Goal: Task Accomplishment & Management: Manage account settings

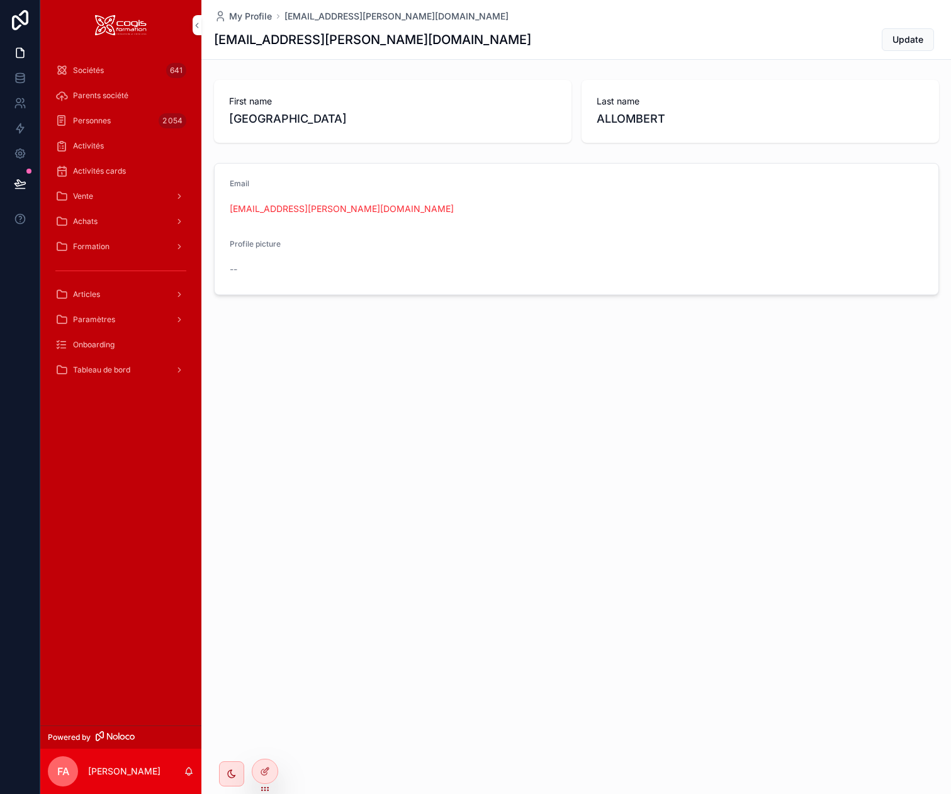
click at [76, 189] on div "Vente" at bounding box center [120, 196] width 131 height 20
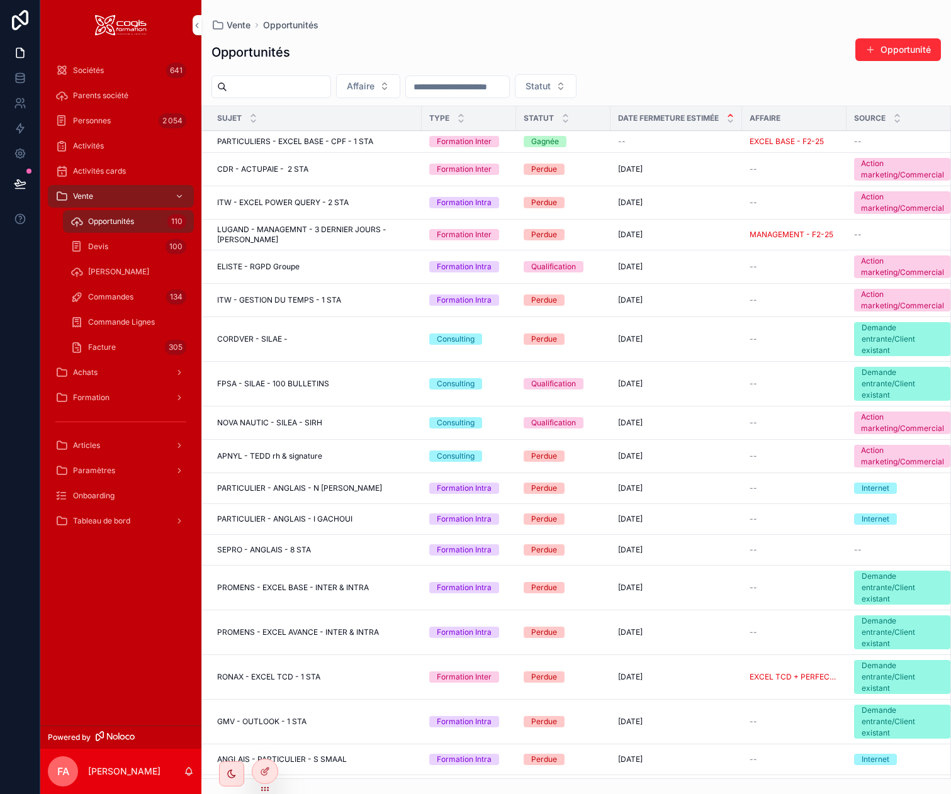
click at [106, 298] on span "Commandes" at bounding box center [110, 297] width 45 height 10
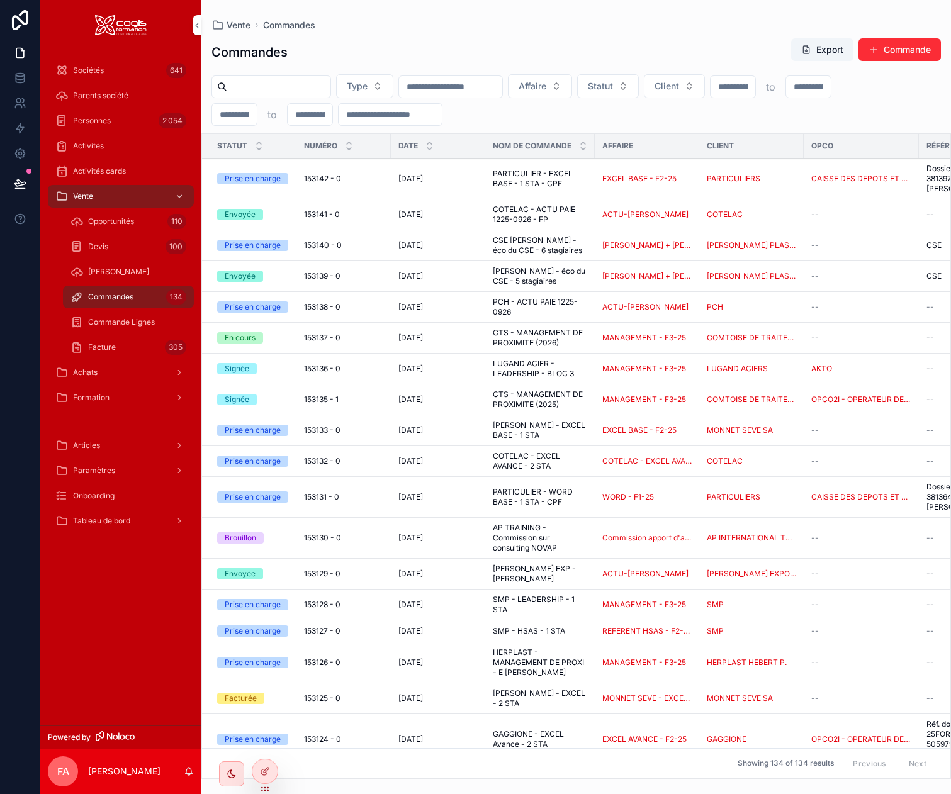
click at [266, 86] on input "scrollable content" at bounding box center [278, 87] width 103 height 18
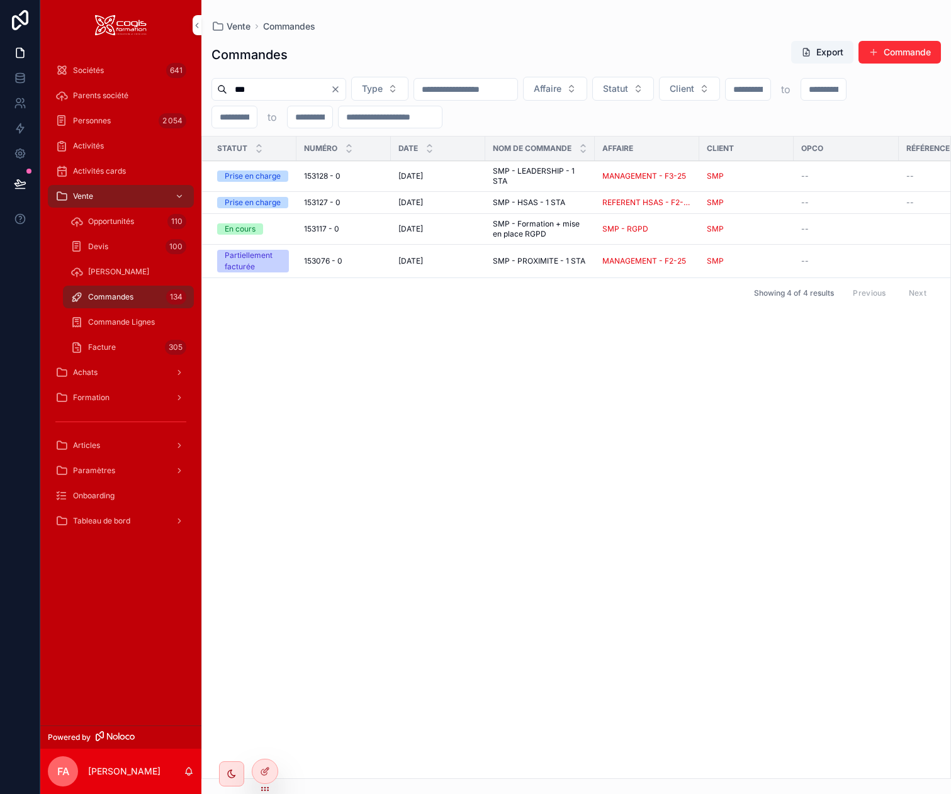
type input "***"
click at [566, 233] on span "SMP - Formation + mise en place RGPD" at bounding box center [540, 229] width 94 height 20
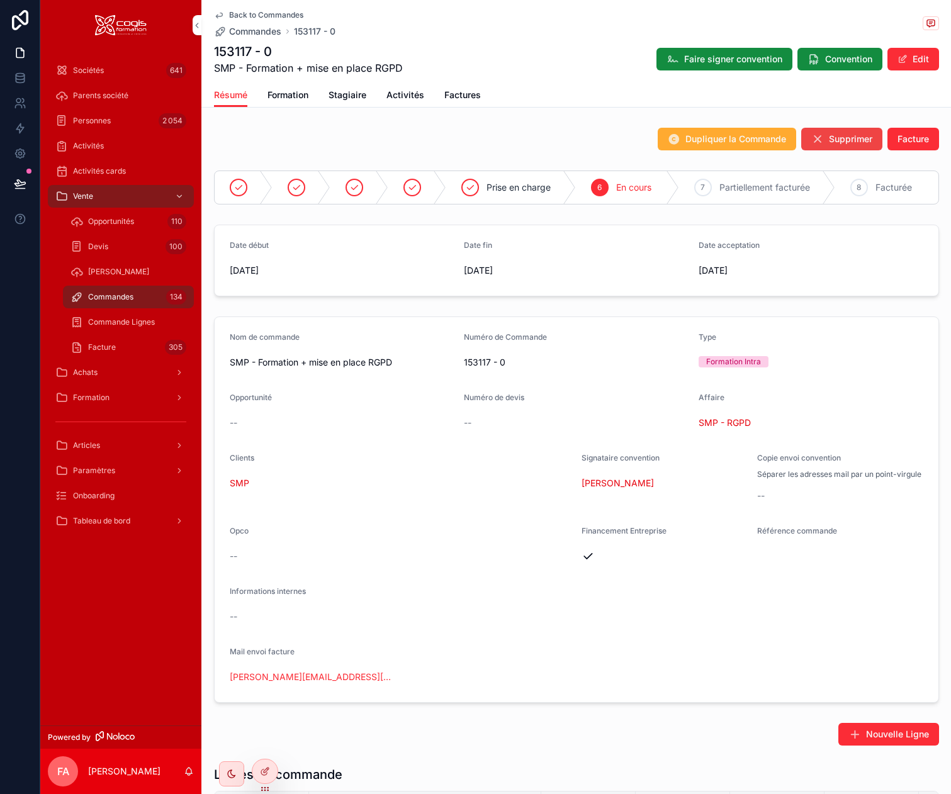
click at [454, 98] on span "Factures" at bounding box center [462, 95] width 36 height 13
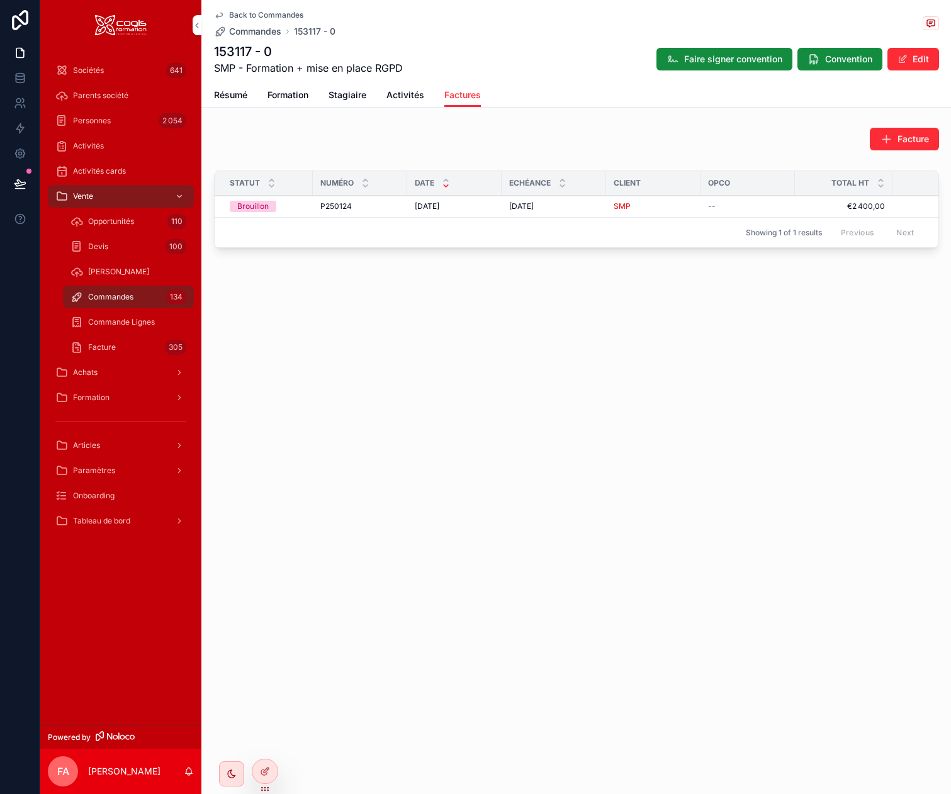
click at [227, 89] on span "Résumé" at bounding box center [230, 95] width 33 height 13
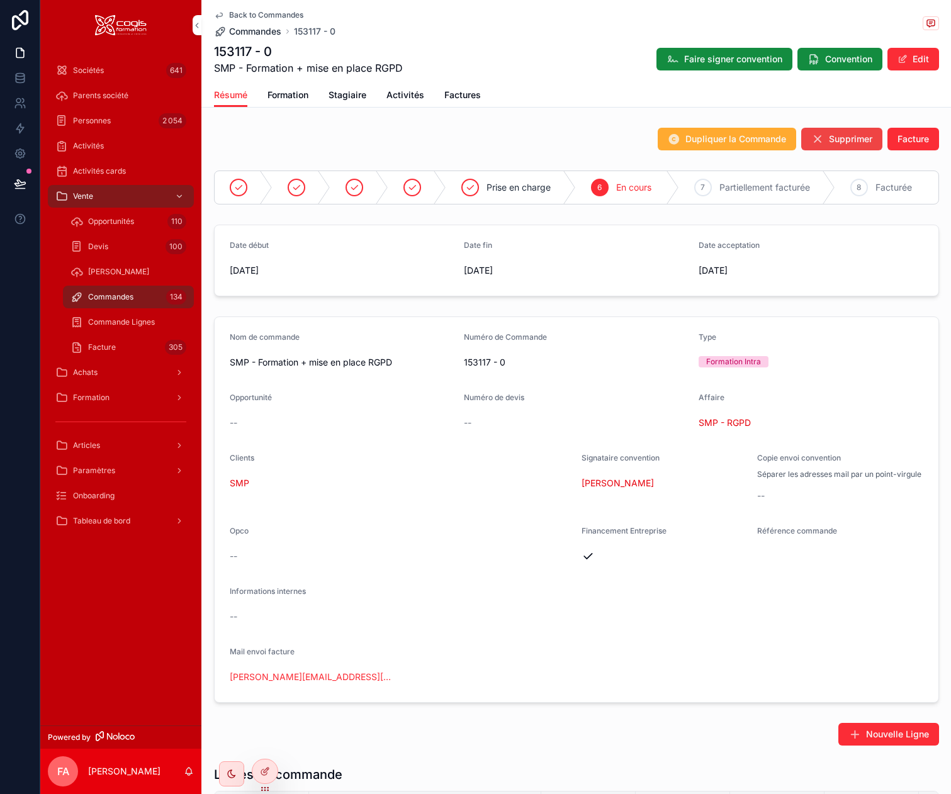
click at [238, 33] on span "Commandes" at bounding box center [255, 31] width 52 height 13
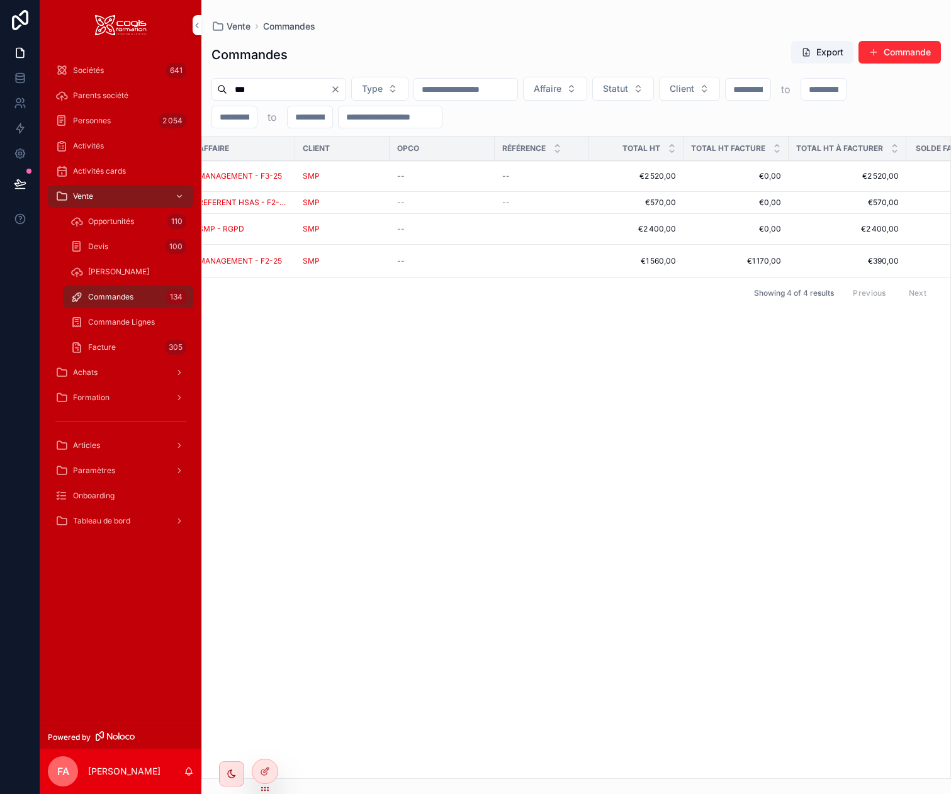
scroll to position [0, 407]
click at [619, 782] on div "Vente Commandes Commandes Export Commande *** Type Affaire Statut Client to to …" at bounding box center [575, 397] width 749 height 794
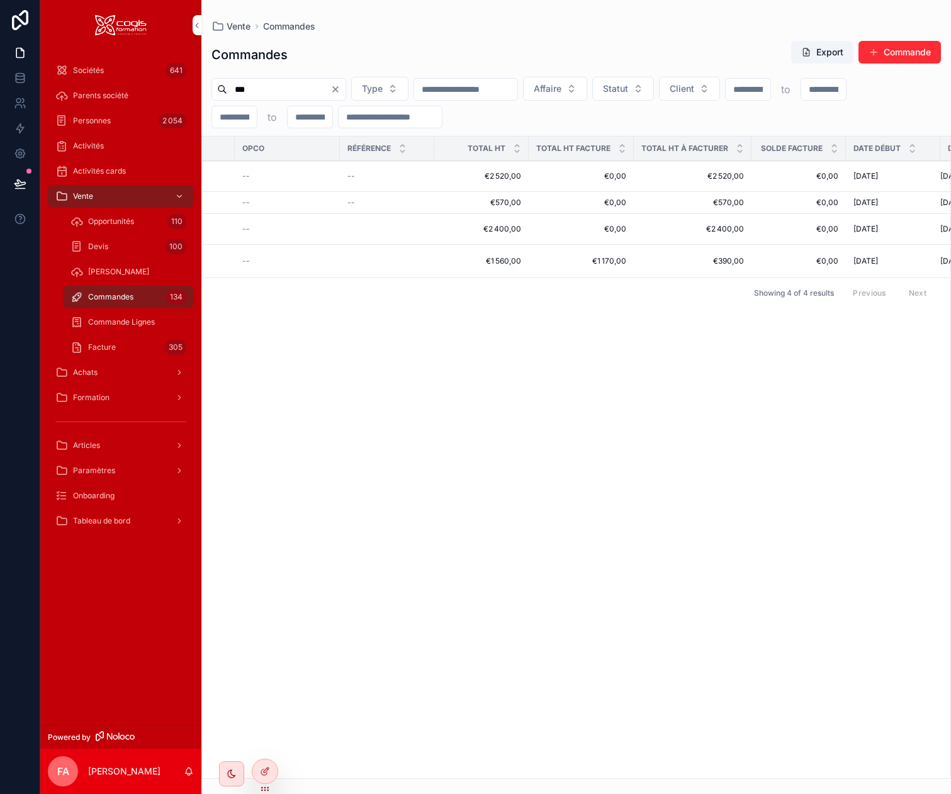
scroll to position [0, 642]
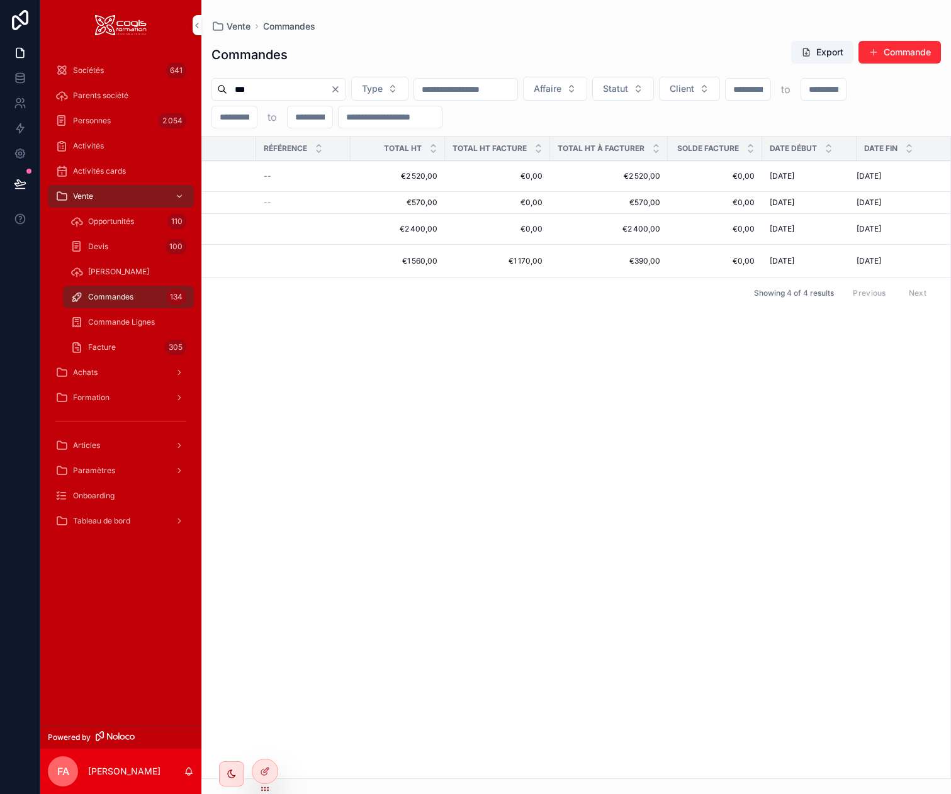
click at [701, 761] on div "Statut Numéro Date Nom de commande Affaire Client Opco Référence Total HT Total…" at bounding box center [576, 458] width 748 height 642
click at [711, 256] on span "€0,00" at bounding box center [714, 261] width 79 height 10
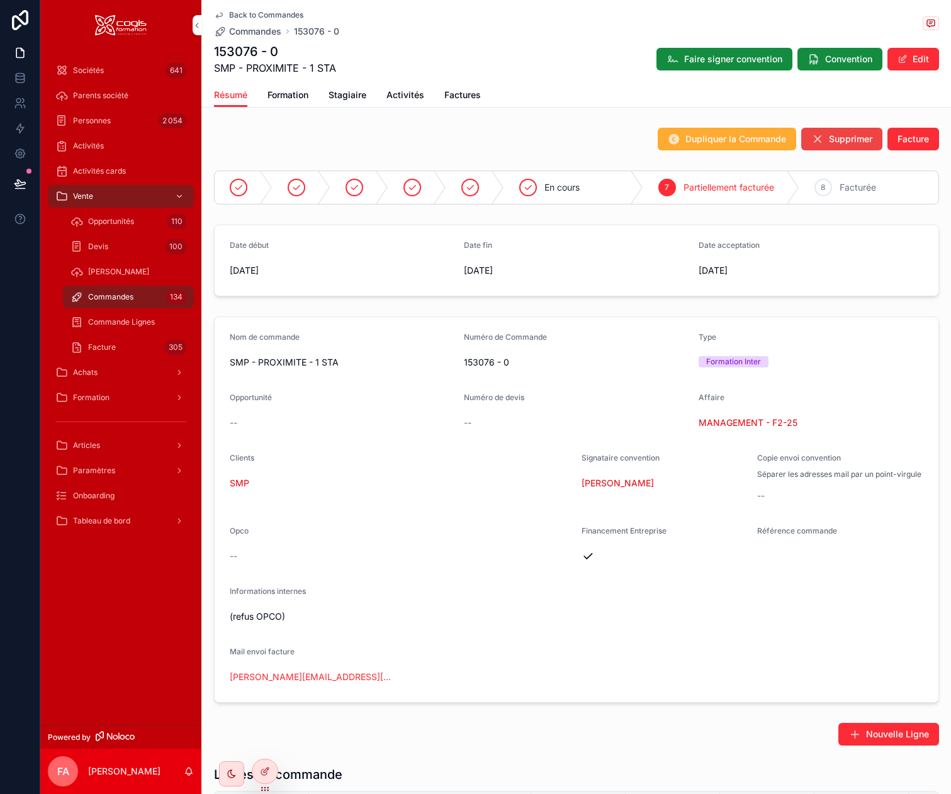
click at [216, 11] on icon "scrollable content" at bounding box center [219, 15] width 10 height 10
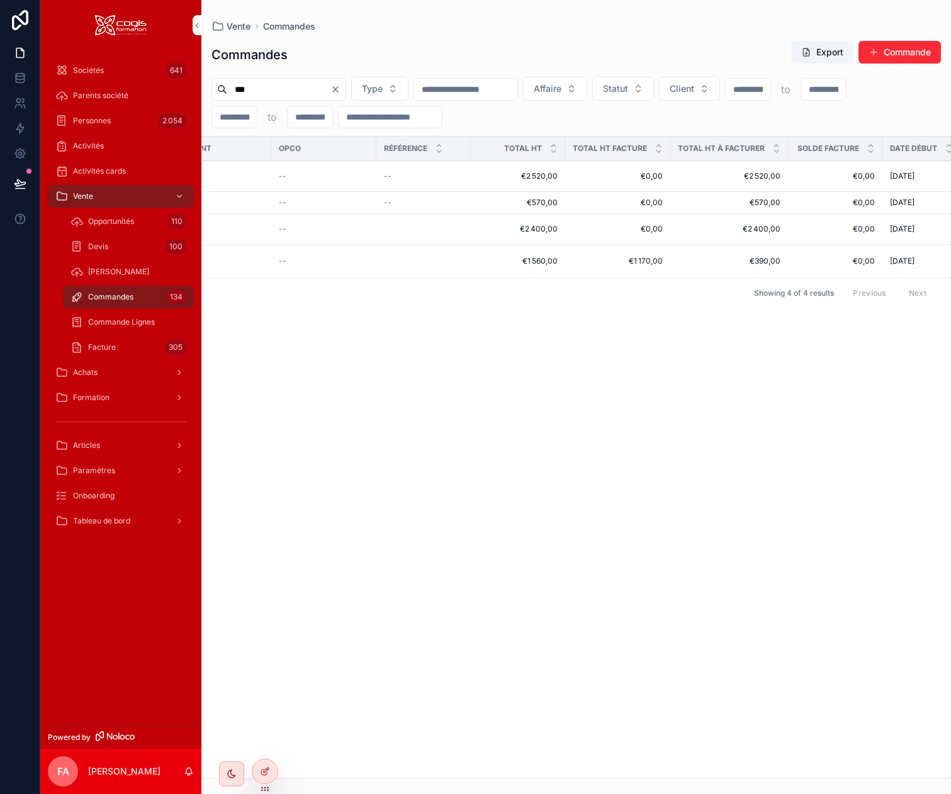
scroll to position [0, 525]
drag, startPoint x: 770, startPoint y: 778, endPoint x: 815, endPoint y: 767, distance: 46.7
click at [815, 767] on div "Statut Numéro Date Nom de commande Affaire Client Opco Référence Total HT Total…" at bounding box center [575, 457] width 749 height 643
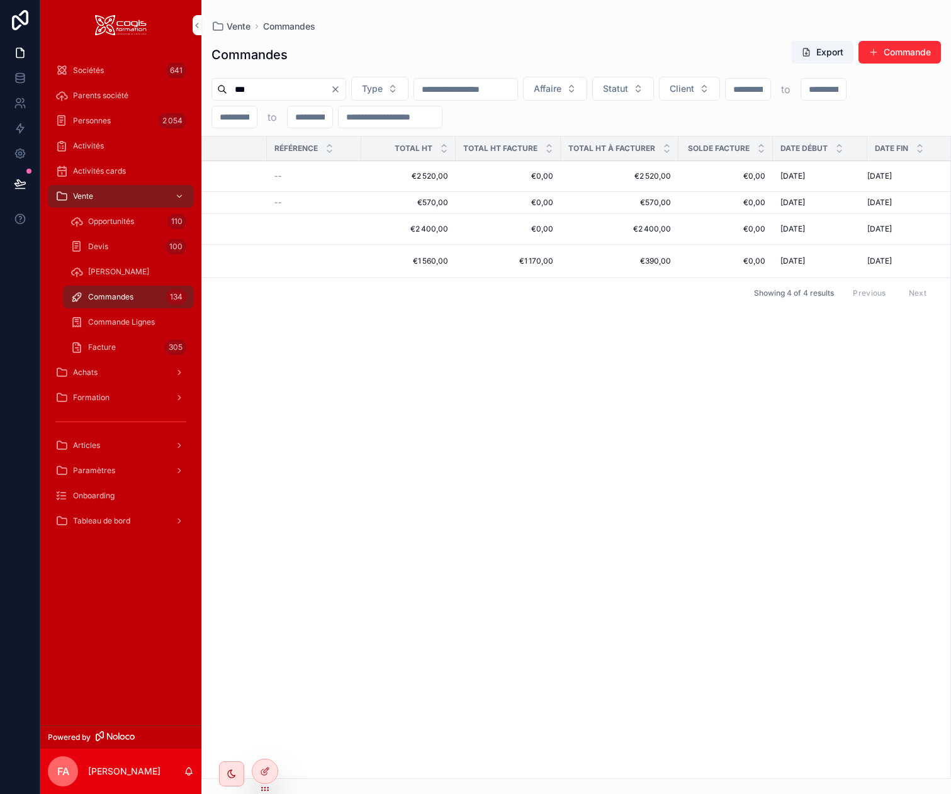
scroll to position [0, 642]
click at [111, 302] on div "Commandes 134" at bounding box center [128, 297] width 116 height 20
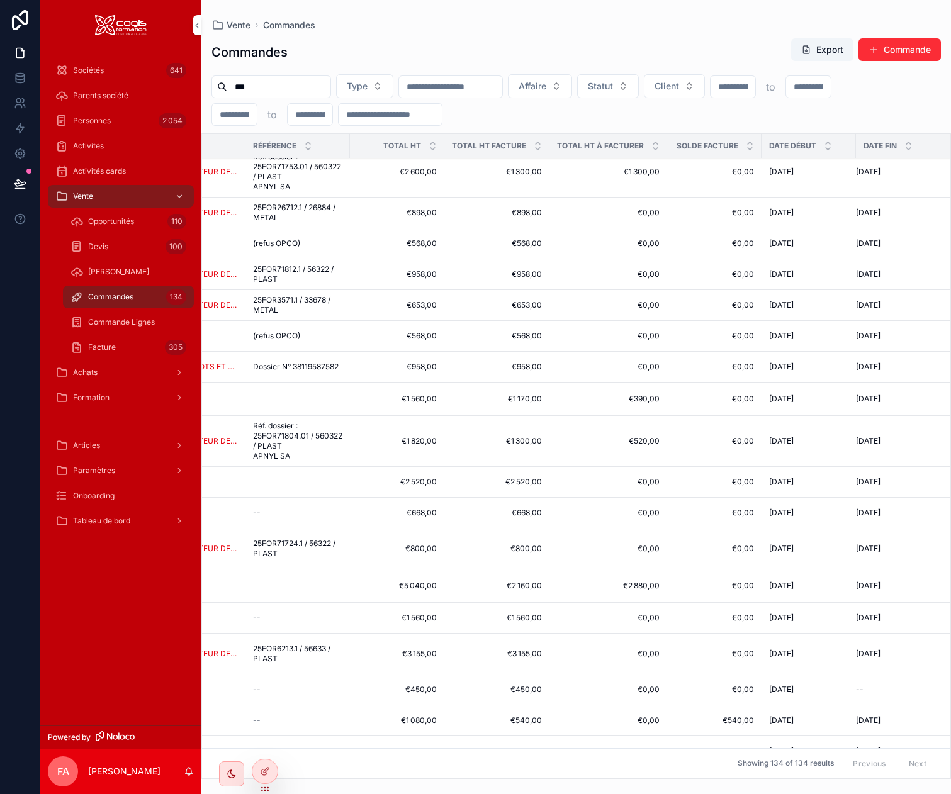
scroll to position [2328, 682]
drag, startPoint x: 273, startPoint y: 89, endPoint x: 190, endPoint y: 89, distance: 83.1
click at [190, 89] on div "Sociétés 641 Parents société Personnes 2 054 Activités Activités cards Vente Op…" at bounding box center [495, 397] width 911 height 794
type input "*****"
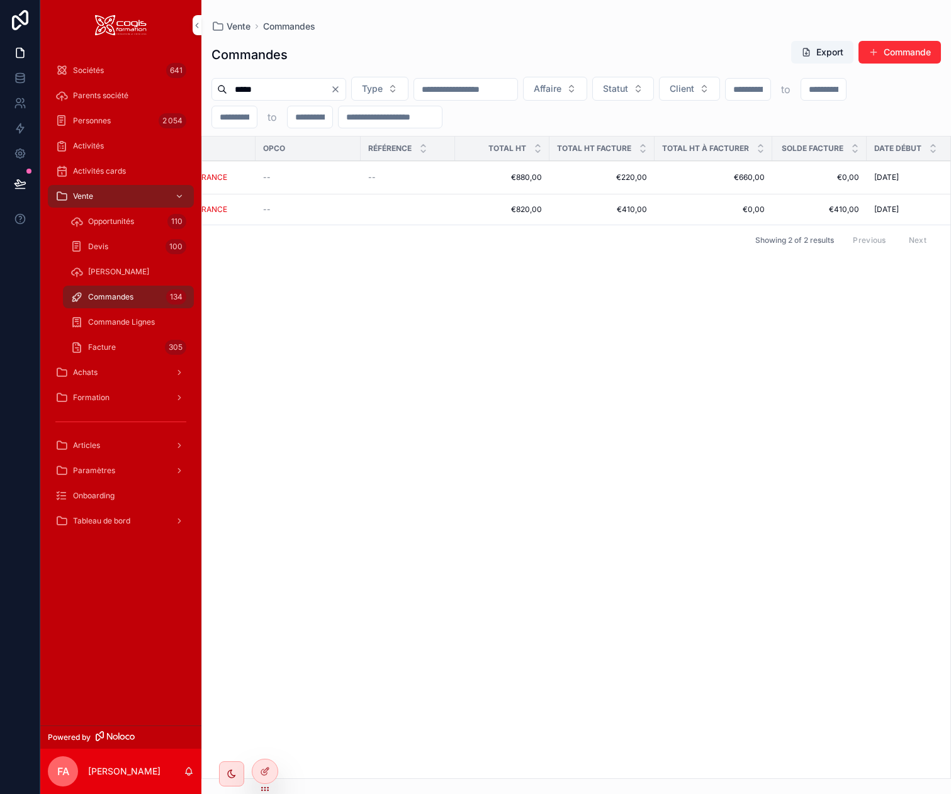
scroll to position [0, 632]
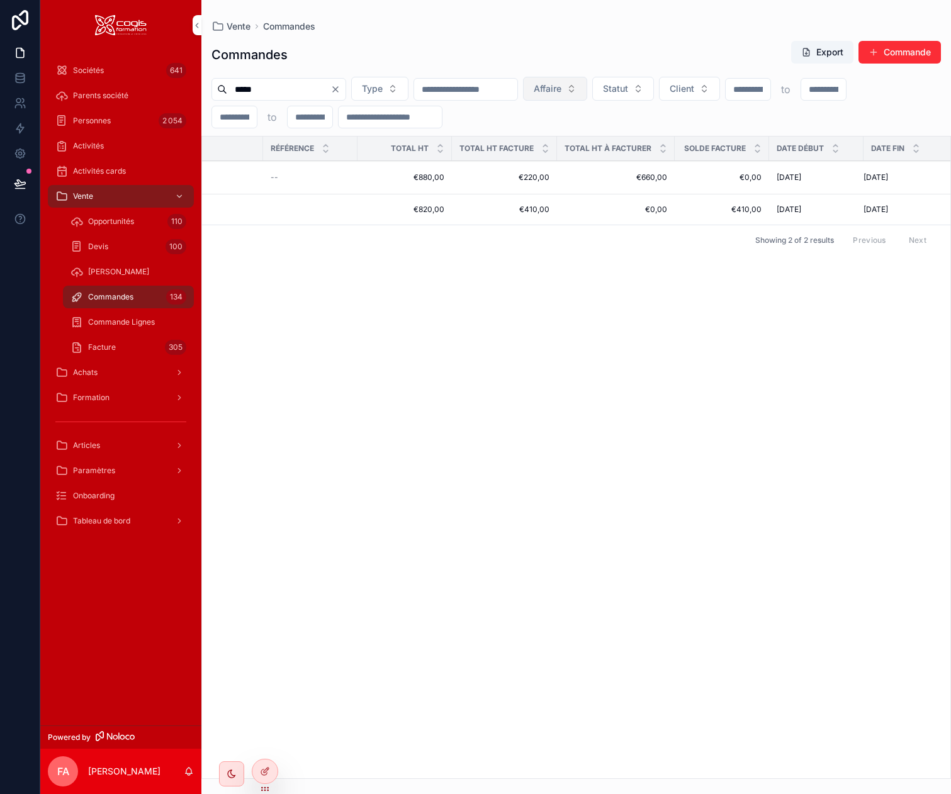
click at [561, 89] on span "Affaire" at bounding box center [548, 88] width 28 height 13
type input "****"
click at [583, 145] on span "ACTU-[PERSON_NAME]" at bounding box center [587, 139] width 101 height 13
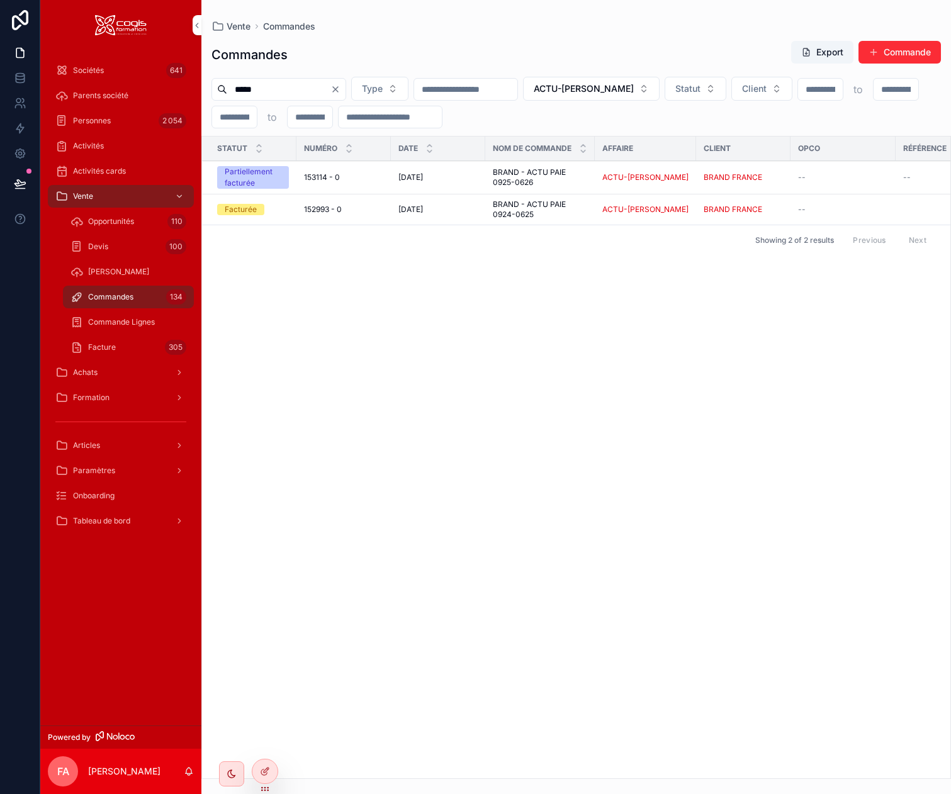
click at [346, 94] on div "*****" at bounding box center [278, 89] width 135 height 23
click at [338, 89] on icon "Clear" at bounding box center [335, 89] width 5 height 5
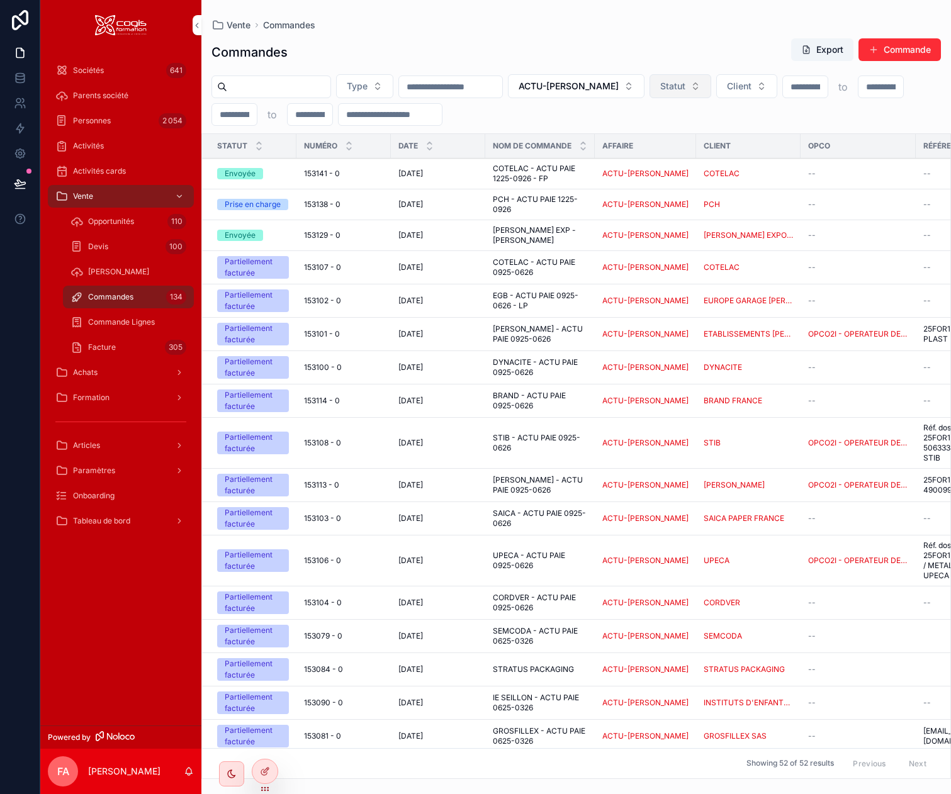
click at [685, 89] on span "Statut" at bounding box center [672, 86] width 25 height 13
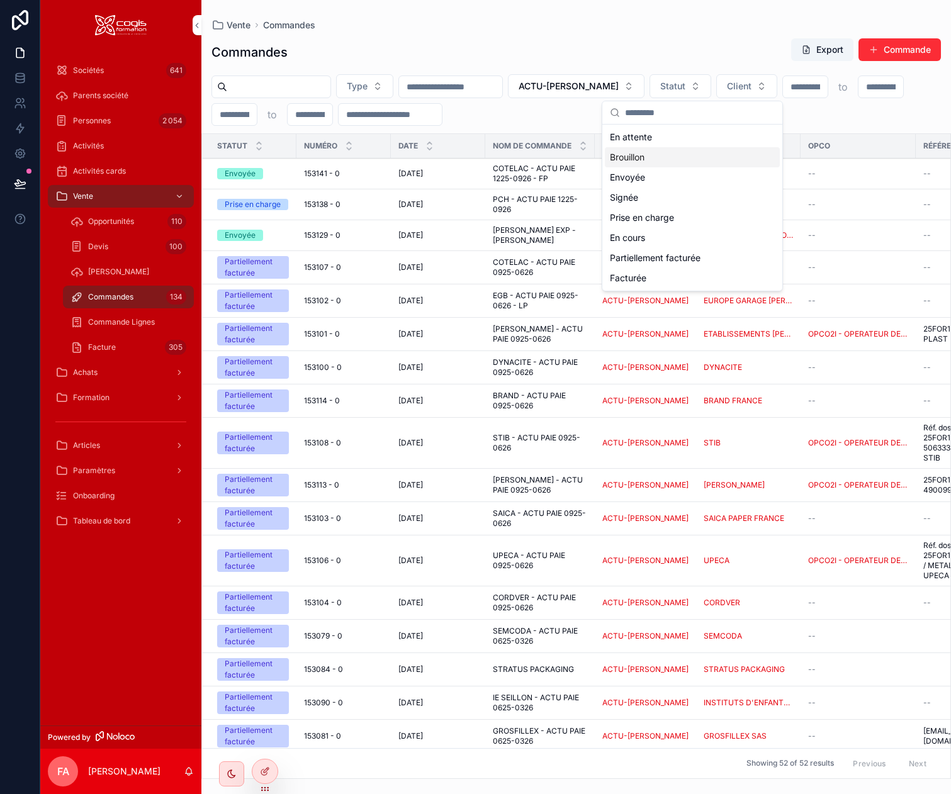
click at [663, 161] on div "Brouillon" at bounding box center [692, 157] width 175 height 20
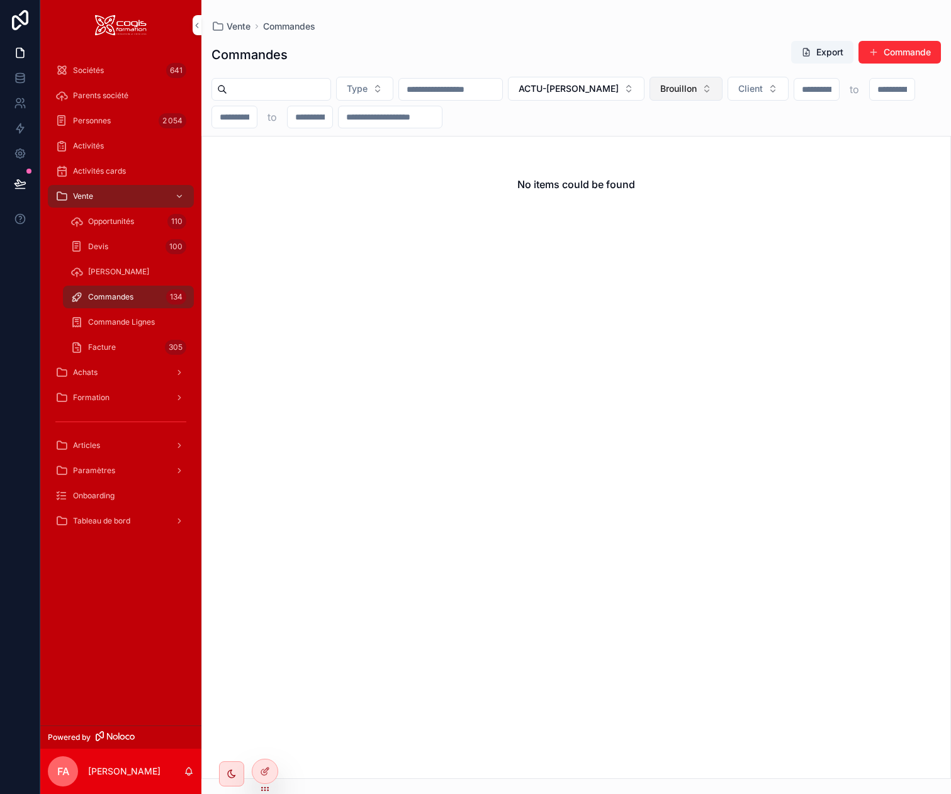
click at [700, 96] on button "Brouillon" at bounding box center [685, 89] width 73 height 24
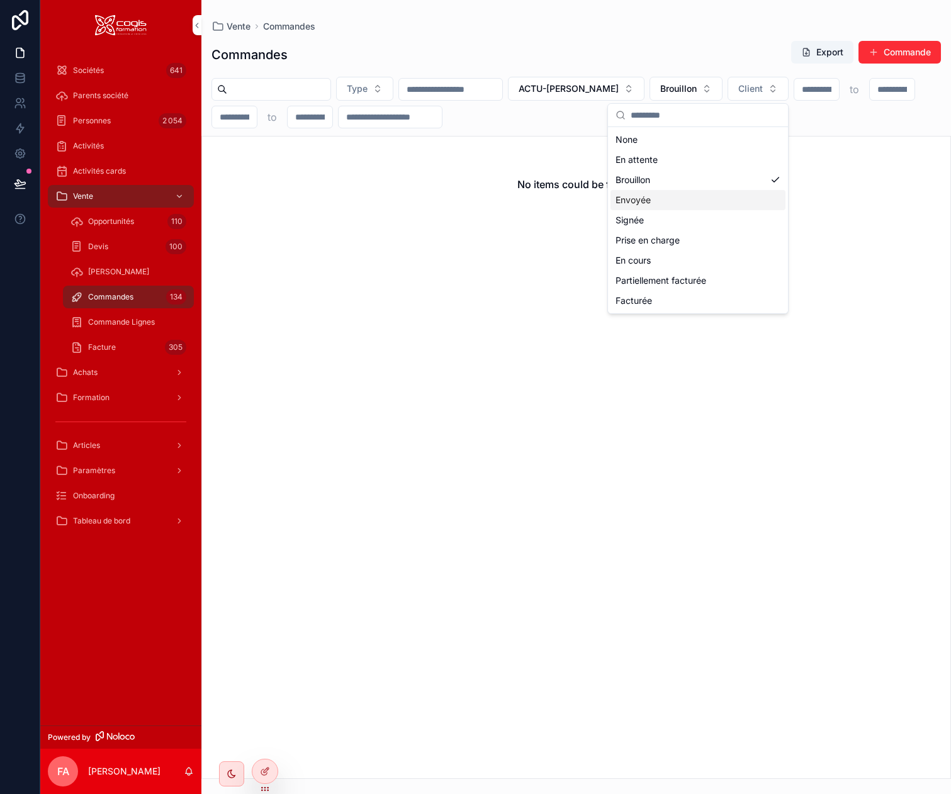
click at [676, 194] on div "Envoyée" at bounding box center [697, 200] width 175 height 20
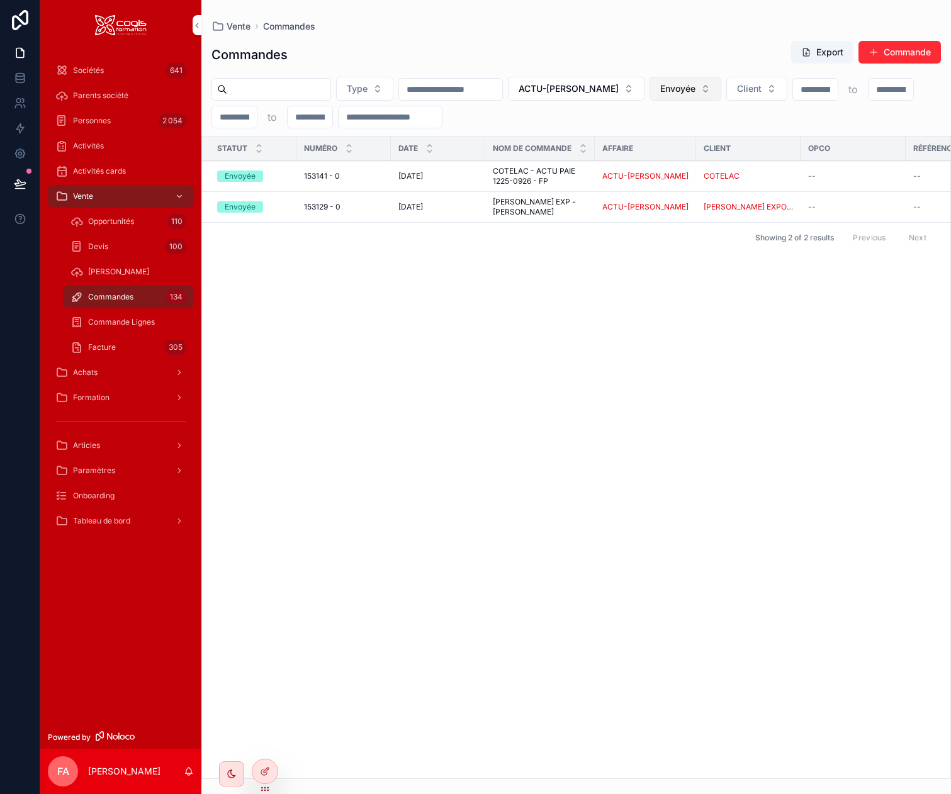
click at [687, 90] on span "Envoyée" at bounding box center [677, 88] width 35 height 13
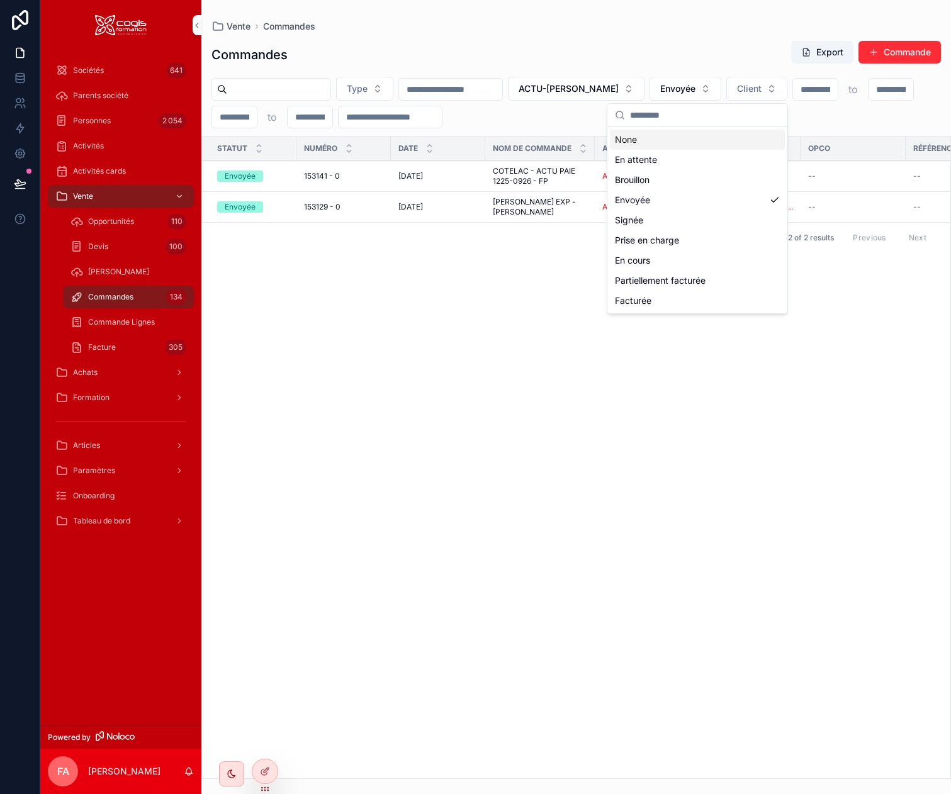
click at [646, 135] on div "None" at bounding box center [697, 140] width 175 height 20
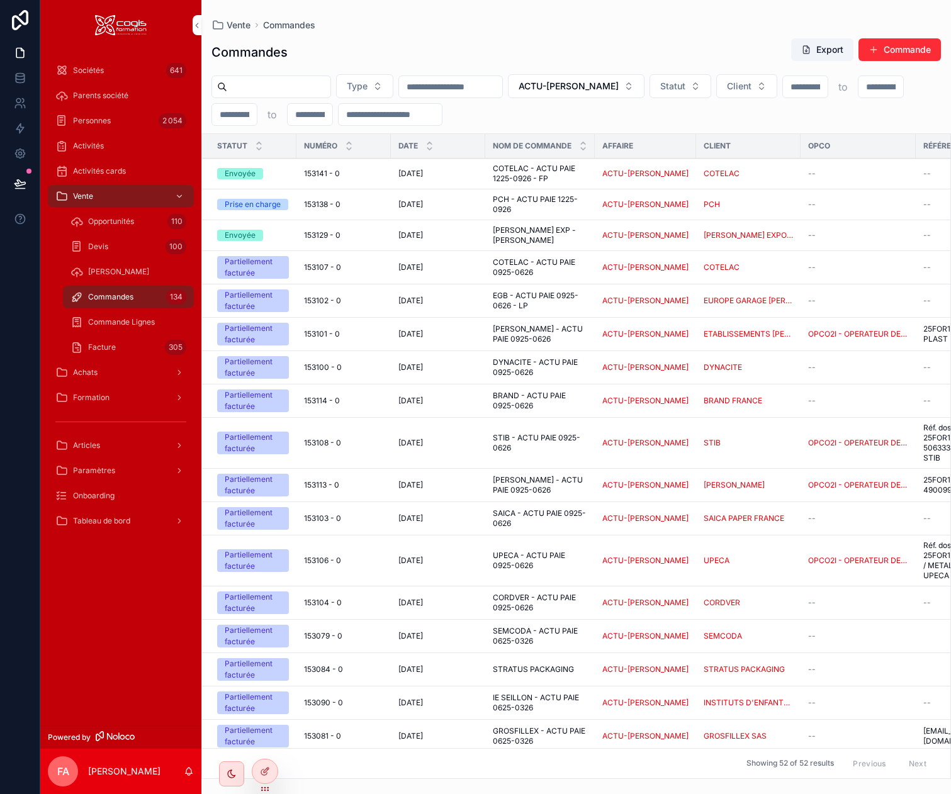
click at [822, 83] on input "scrollable content" at bounding box center [805, 87] width 45 height 18
click at [266, 771] on icon at bounding box center [265, 771] width 10 height 10
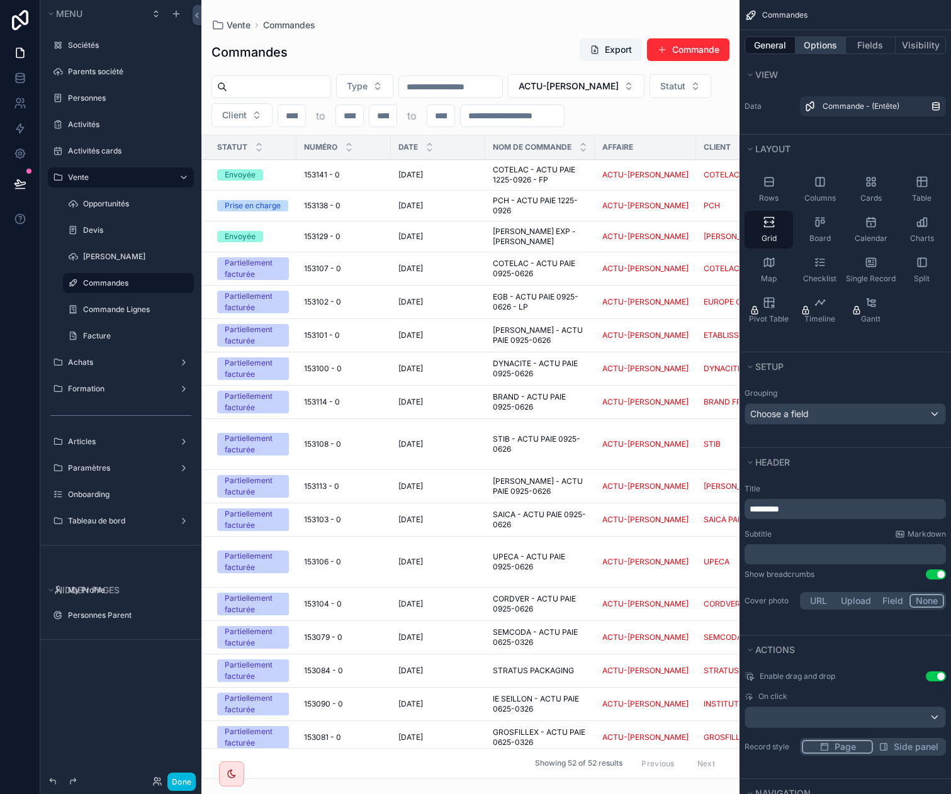
click at [831, 41] on button "Options" at bounding box center [820, 45] width 50 height 18
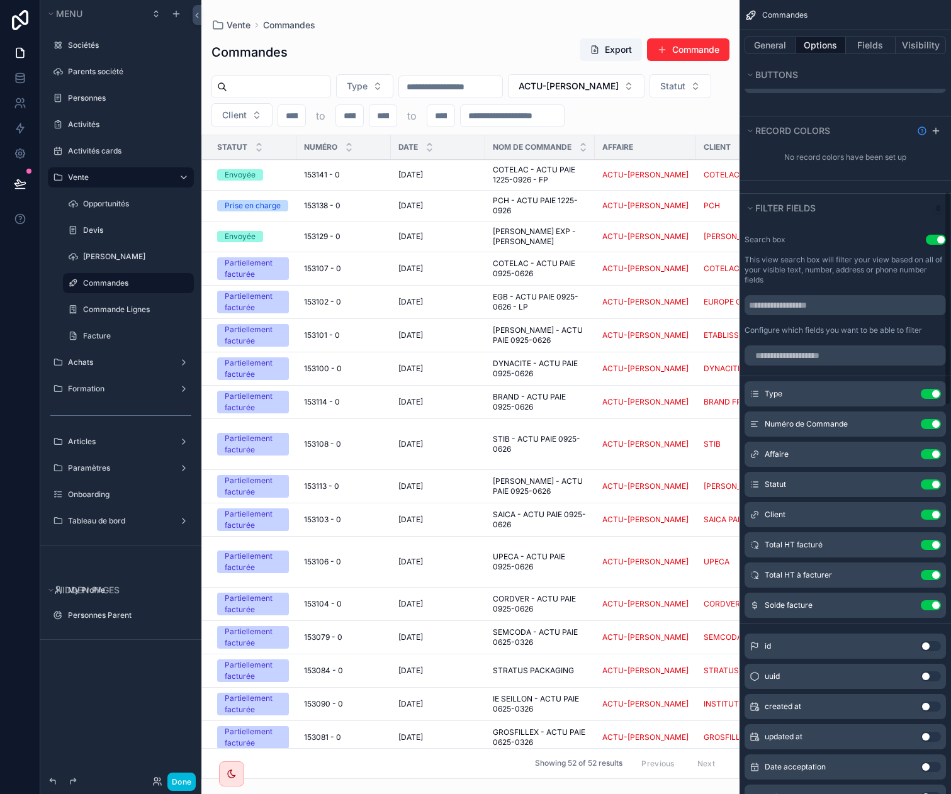
scroll to position [755, 0]
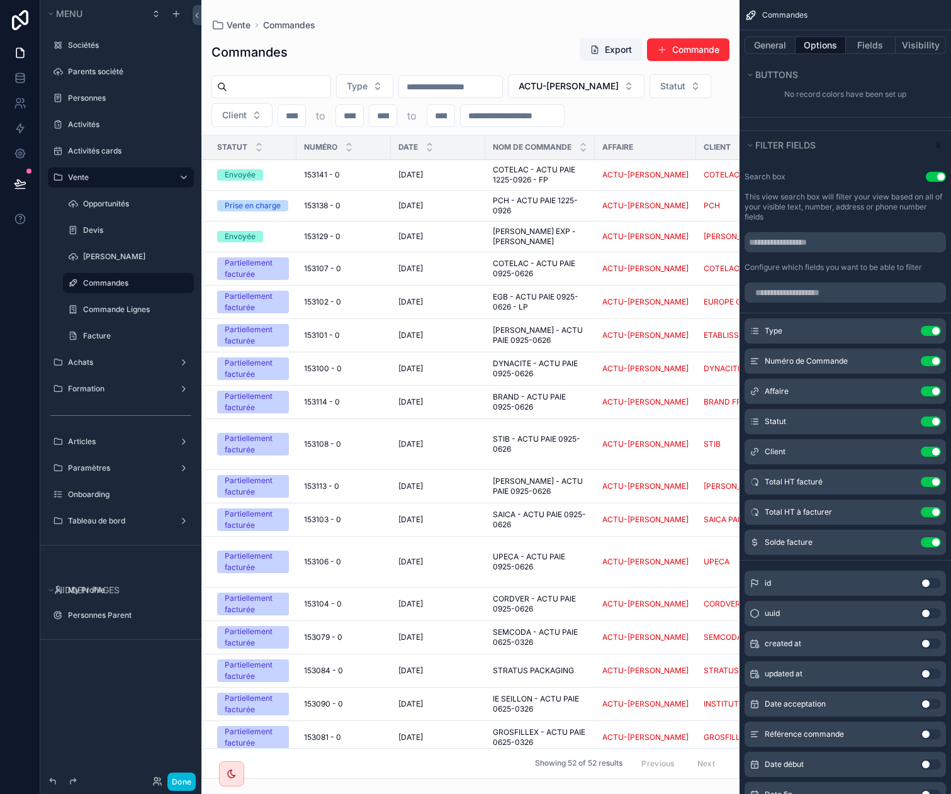
click at [0, 0] on icon "scrollable content" at bounding box center [0, 0] width 0 height 0
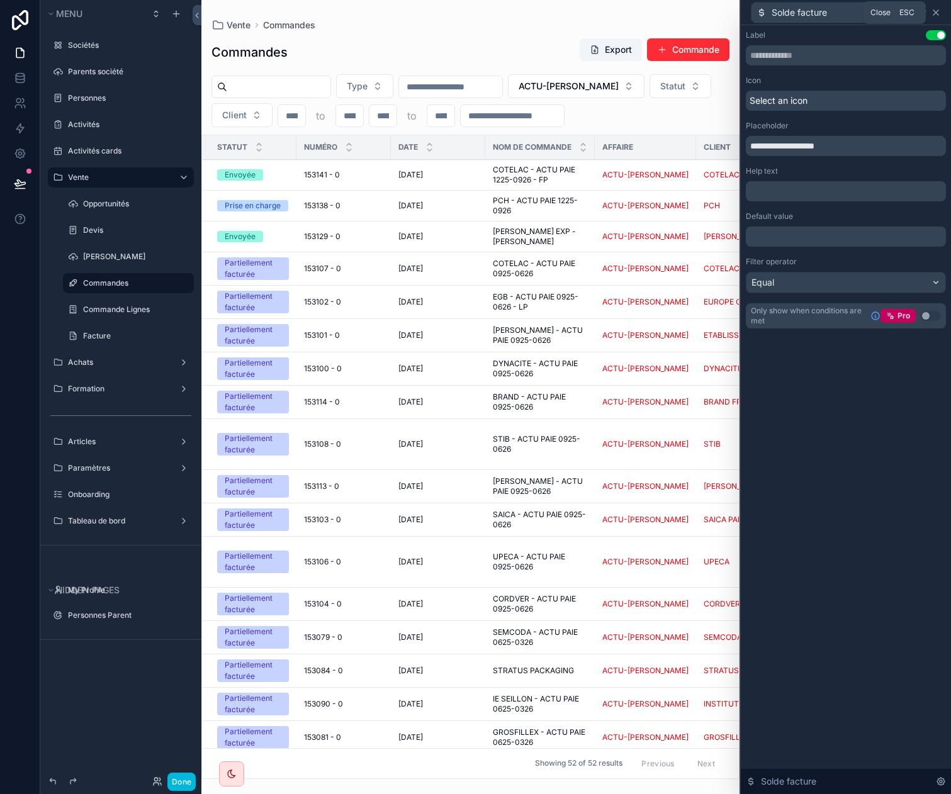
click at [934, 10] on icon at bounding box center [936, 13] width 10 height 10
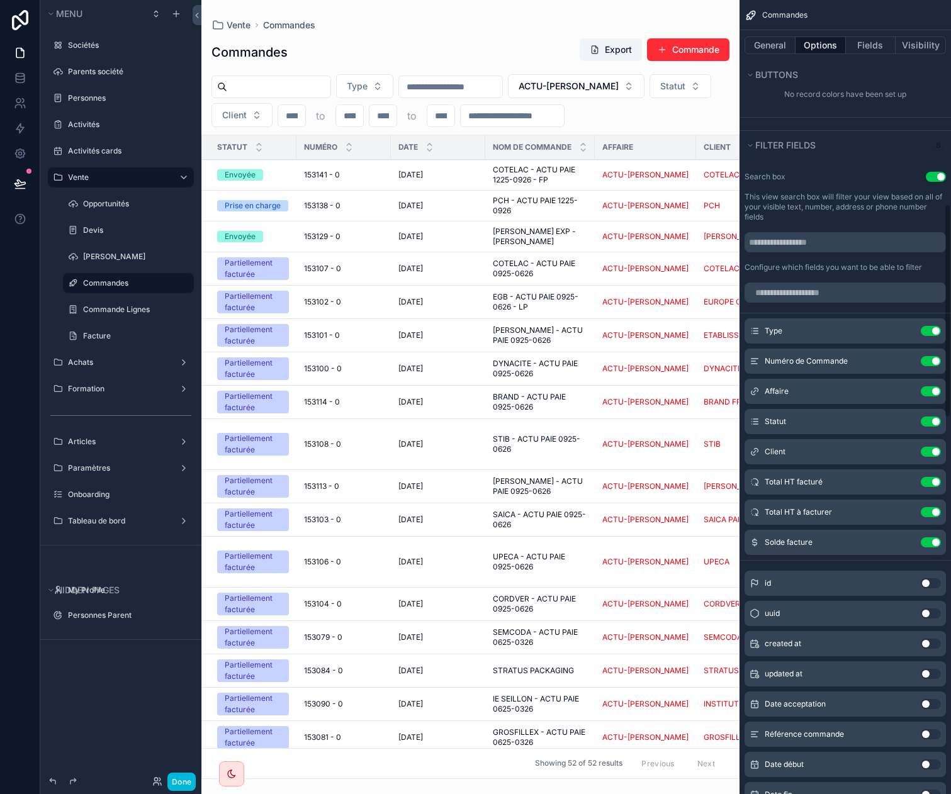
click at [0, 0] on icon "scrollable content" at bounding box center [0, 0] width 0 height 0
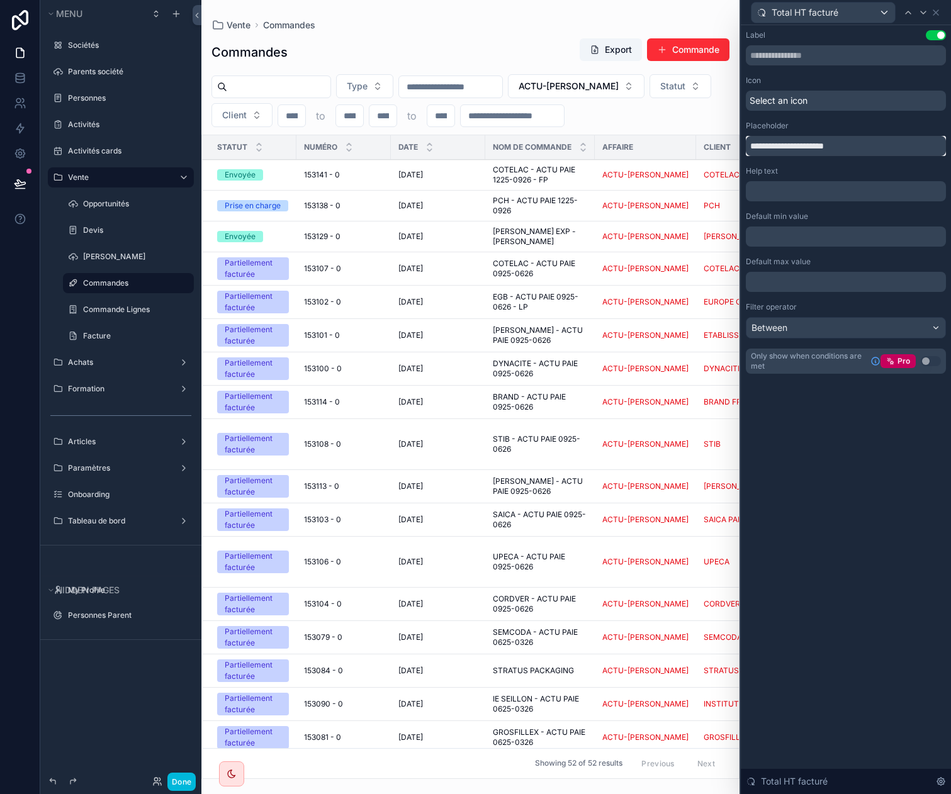
click at [774, 147] on input "**********" at bounding box center [846, 146] width 200 height 20
drag, startPoint x: 775, startPoint y: 147, endPoint x: 695, endPoint y: 149, distance: 80.6
click at [695, 149] on div "**********" at bounding box center [475, 397] width 951 height 794
type input "*******"
click at [936, 16] on icon at bounding box center [936, 13] width 10 height 10
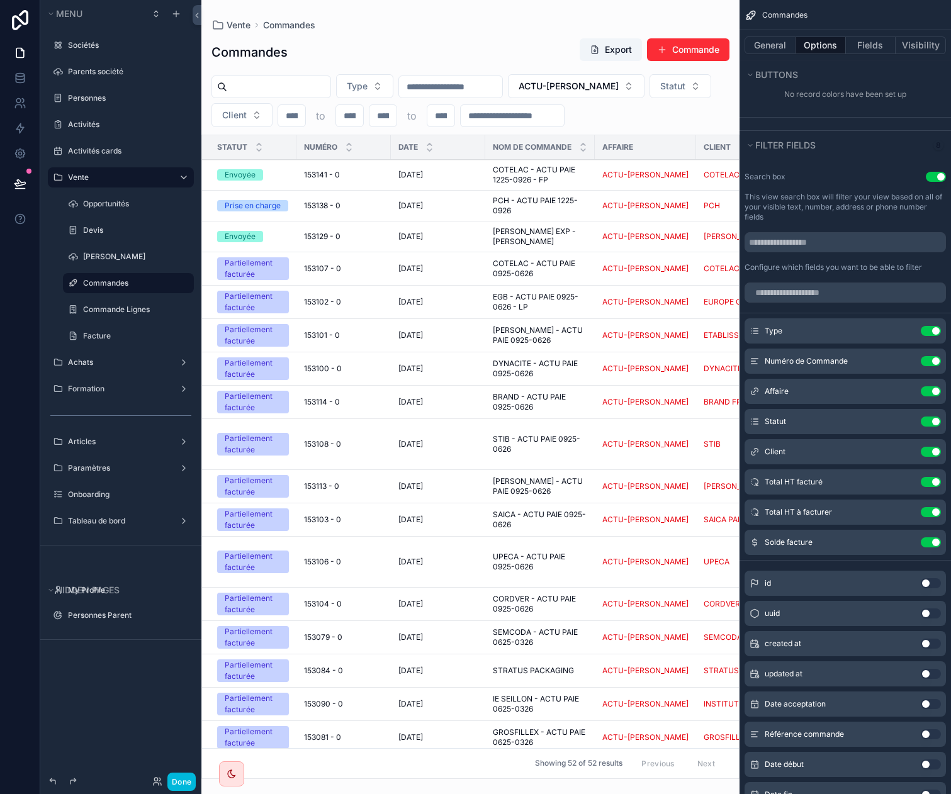
drag, startPoint x: 380, startPoint y: 778, endPoint x: 398, endPoint y: 784, distance: 18.7
click at [416, 792] on div "scrollable content" at bounding box center [470, 397] width 538 height 794
click at [294, 116] on input "scrollable content" at bounding box center [291, 116] width 27 height 18
click at [0, 0] on icon "scrollable content" at bounding box center [0, 0] width 0 height 0
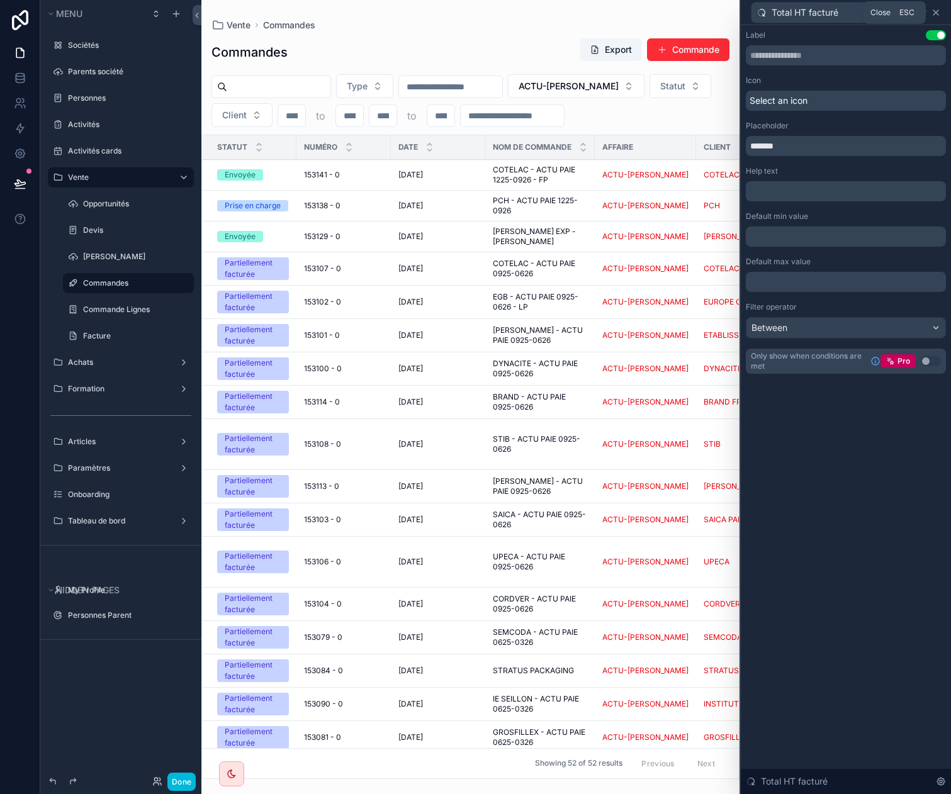
click at [937, 11] on icon at bounding box center [935, 12] width 5 height 5
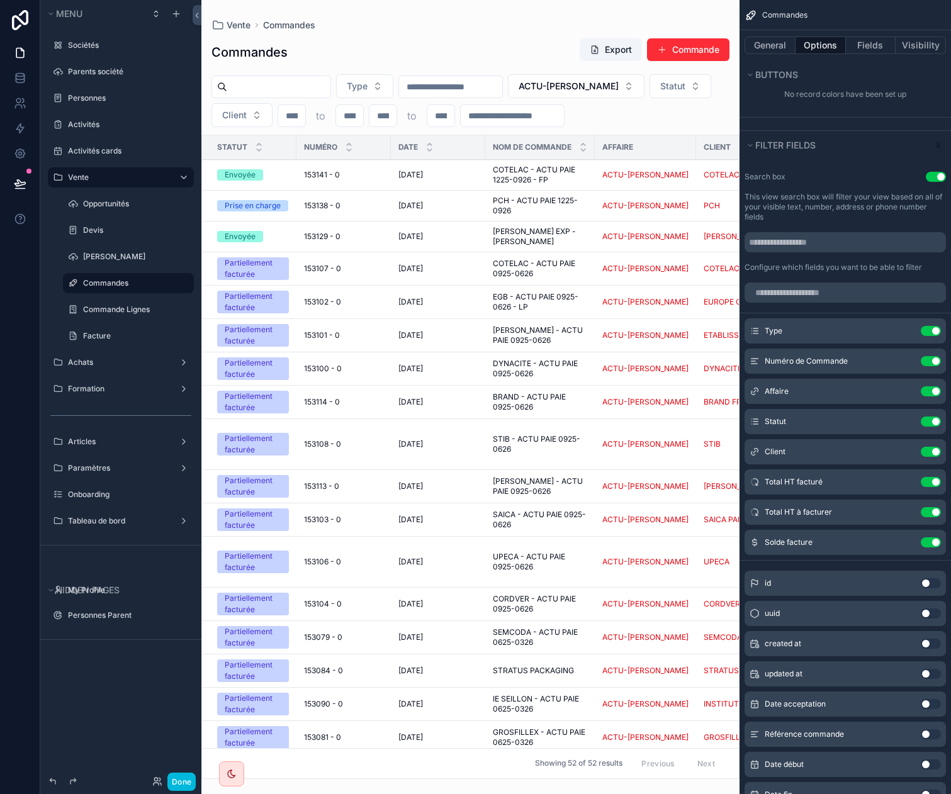
click at [0, 0] on icon "scrollable content" at bounding box center [0, 0] width 0 height 0
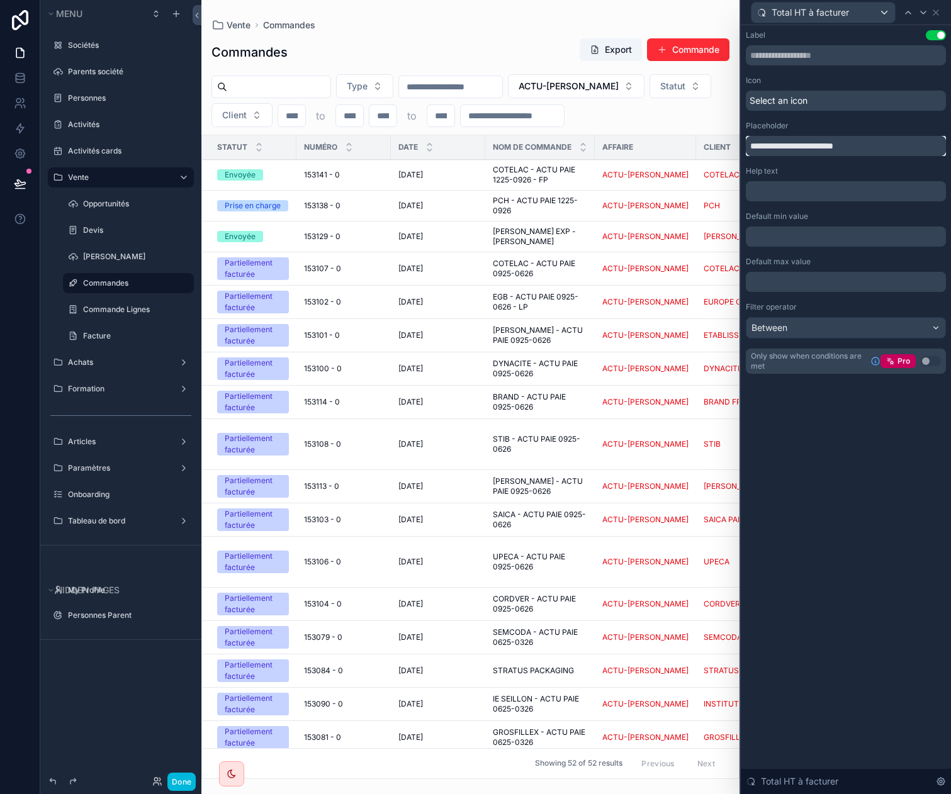
drag, startPoint x: 774, startPoint y: 143, endPoint x: 671, endPoint y: 135, distance: 103.6
click at [672, 140] on div "**********" at bounding box center [475, 397] width 951 height 794
drag, startPoint x: 794, startPoint y: 152, endPoint x: 693, endPoint y: 150, distance: 100.7
click at [693, 150] on div "**********" at bounding box center [475, 397] width 951 height 794
type input "**********"
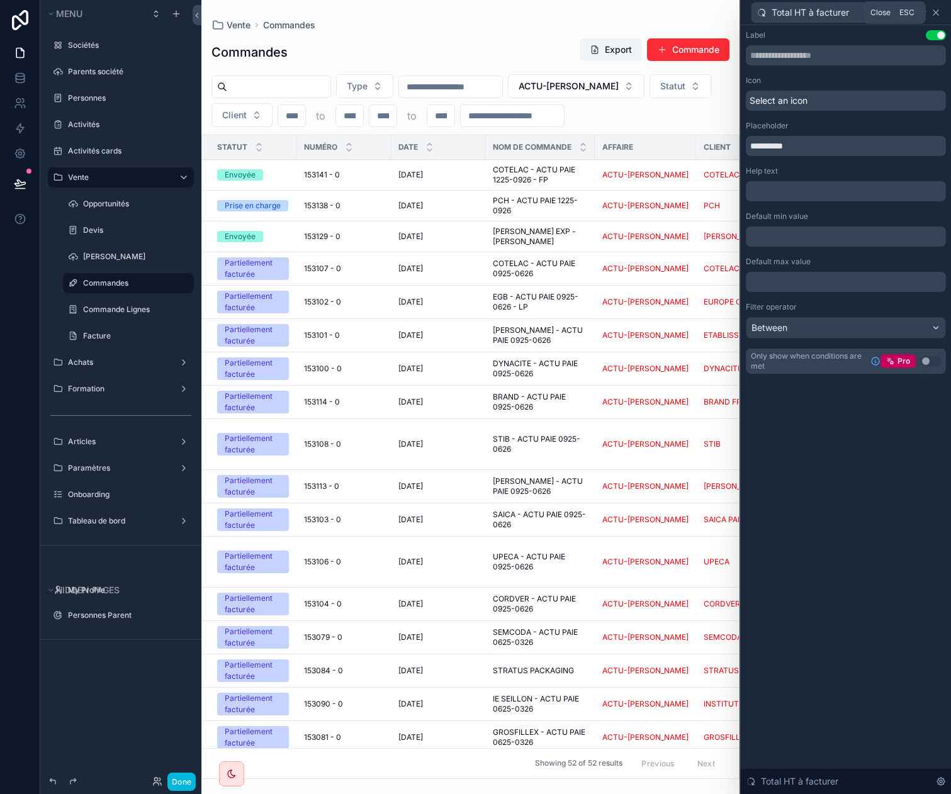
click at [935, 16] on icon at bounding box center [936, 13] width 10 height 10
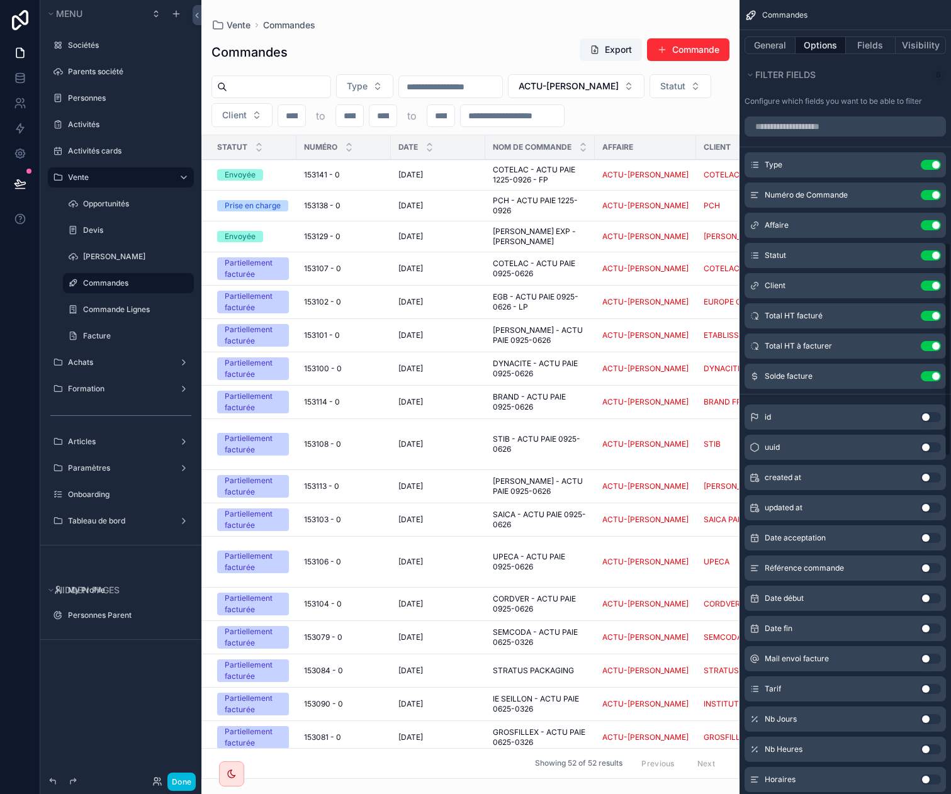
scroll to position [944, 0]
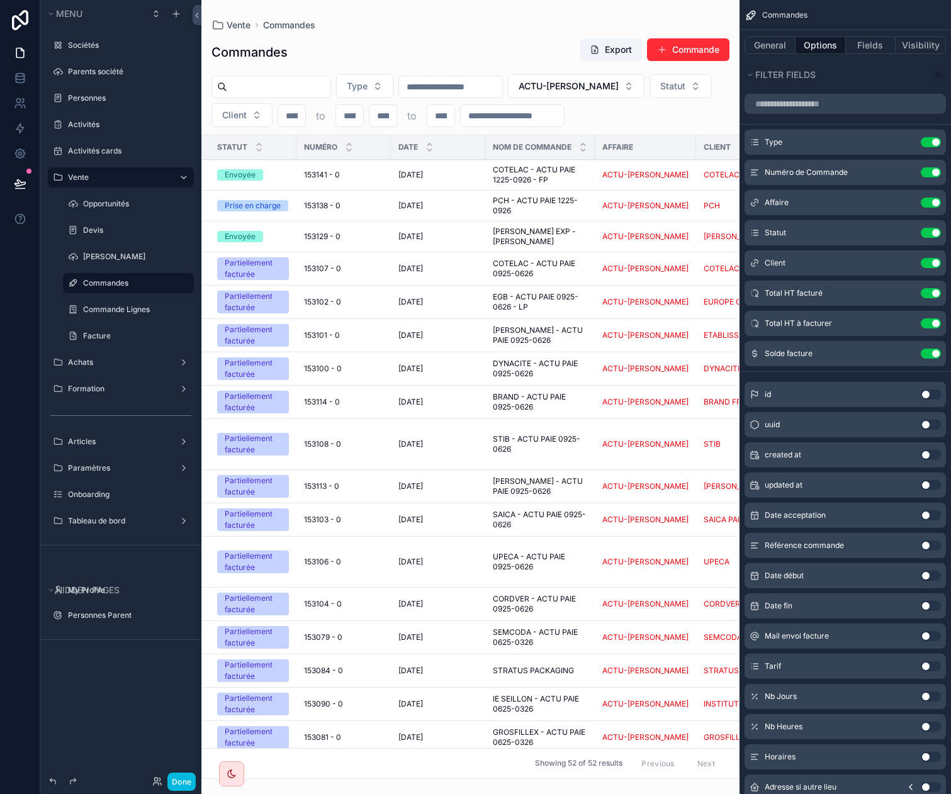
click at [928, 578] on button "Use setting" at bounding box center [931, 576] width 20 height 10
click at [935, 602] on button "Use setting" at bounding box center [931, 606] width 20 height 10
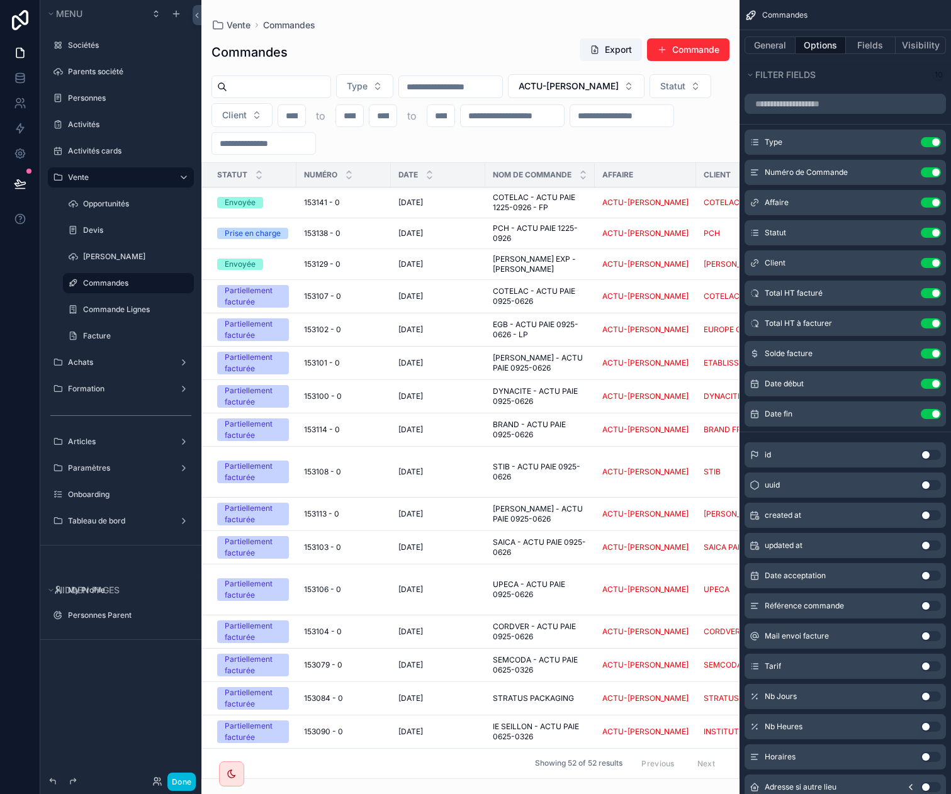
click at [0, 0] on icon "scrollable content" at bounding box center [0, 0] width 0 height 0
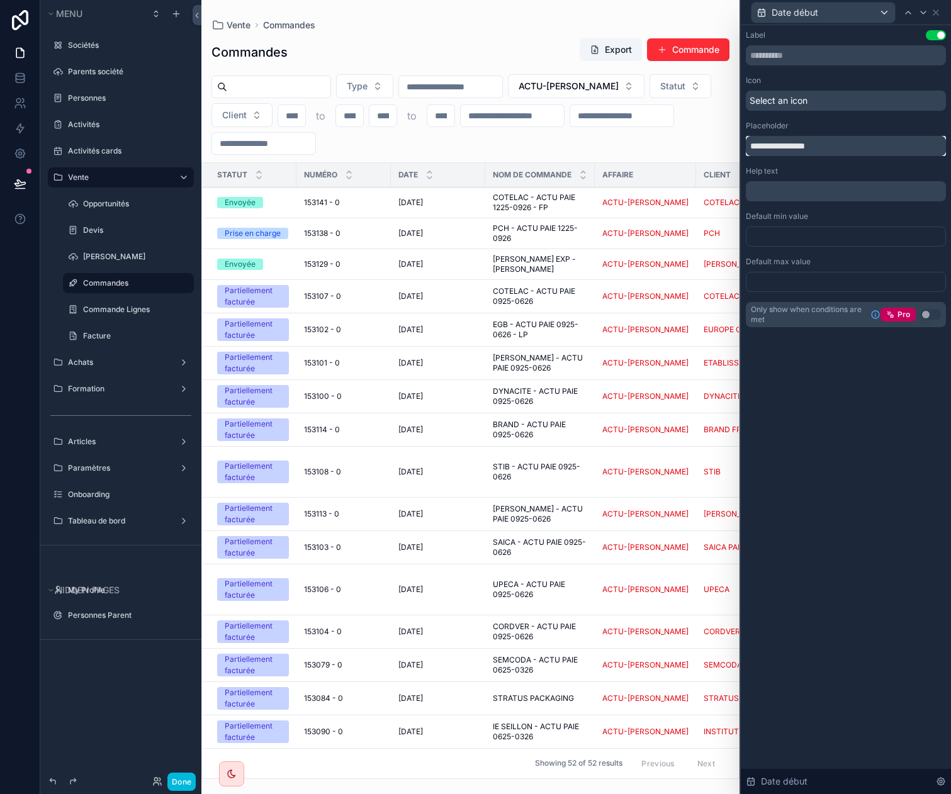
drag, startPoint x: 771, startPoint y: 149, endPoint x: 726, endPoint y: 149, distance: 45.3
click at [720, 156] on div "**********" at bounding box center [475, 397] width 951 height 794
type input "**********"
click at [815, 6] on span "Date début" at bounding box center [794, 12] width 47 height 13
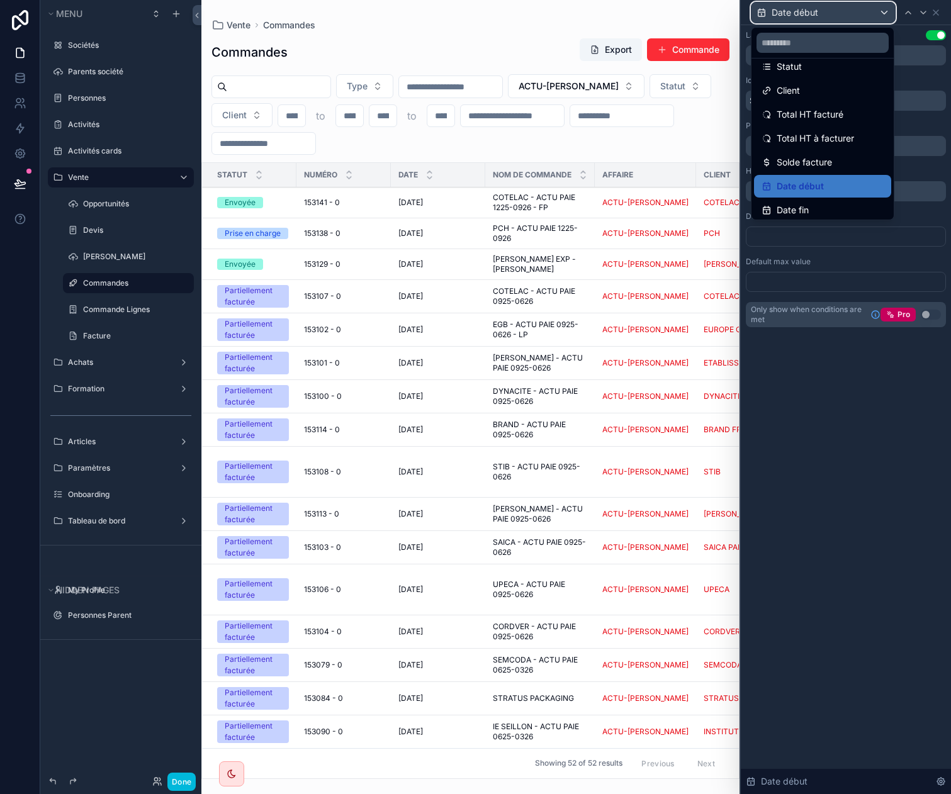
scroll to position [89, 0]
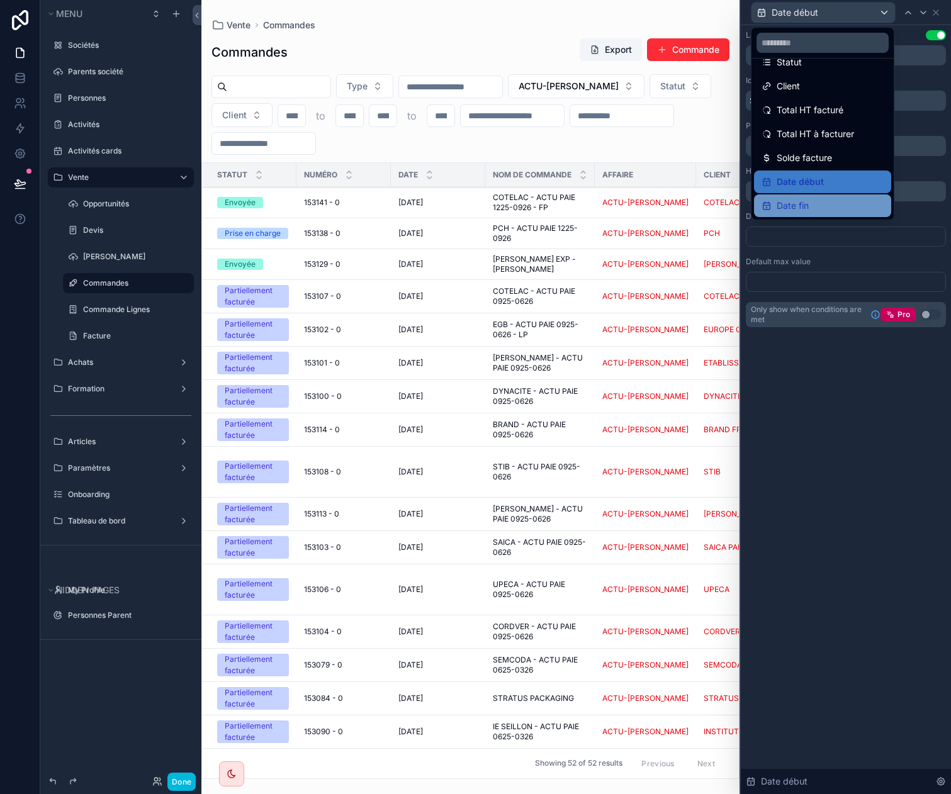
click at [802, 200] on span "Date fin" at bounding box center [793, 205] width 32 height 15
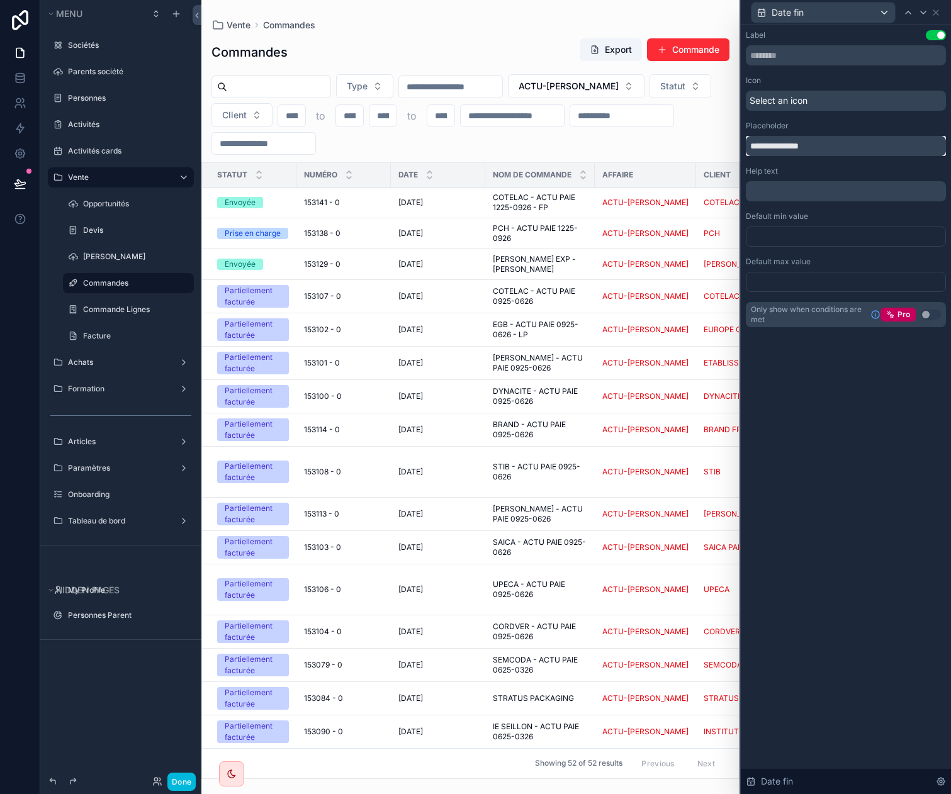
drag, startPoint x: 771, startPoint y: 145, endPoint x: 720, endPoint y: 147, distance: 51.6
click at [720, 147] on div "**********" at bounding box center [475, 397] width 951 height 794
type input "********"
click at [902, 451] on div "Label Use setting Icon Select an icon Placeholder ******** Help text ﻿ Default …" at bounding box center [846, 409] width 210 height 769
click at [811, 232] on div at bounding box center [846, 237] width 200 height 20
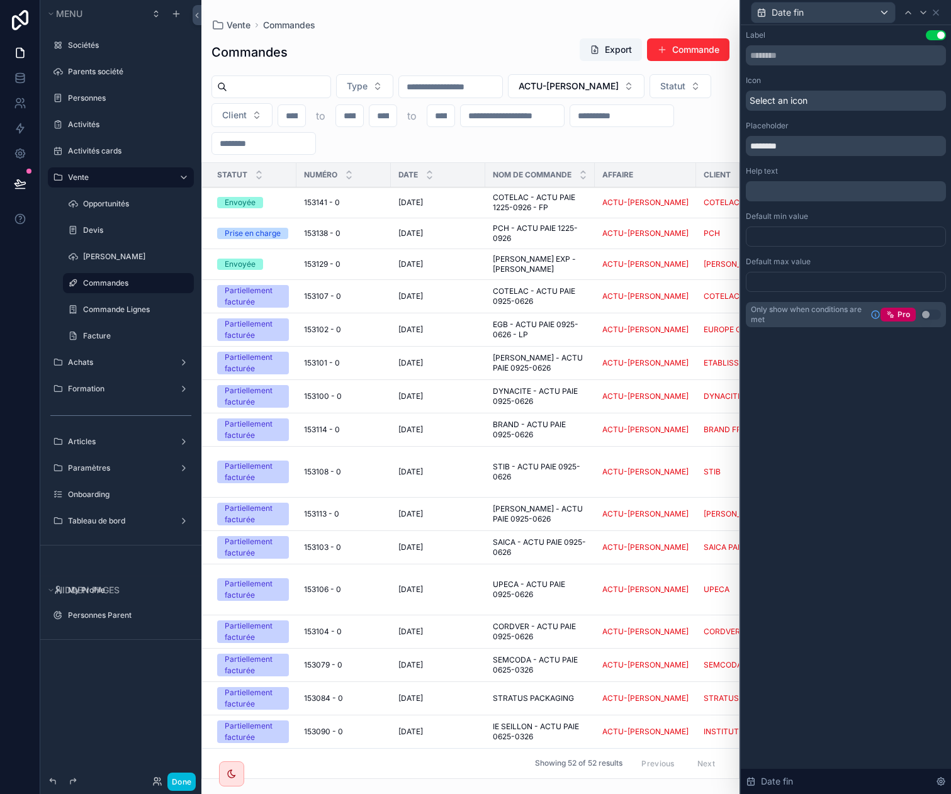
click at [811, 232] on div at bounding box center [846, 237] width 200 height 20
click at [824, 464] on div "Label Use setting Icon Select an icon Placeholder ******** Help text ﻿ Default …" at bounding box center [846, 409] width 210 height 769
click at [935, 14] on icon at bounding box center [936, 13] width 10 height 10
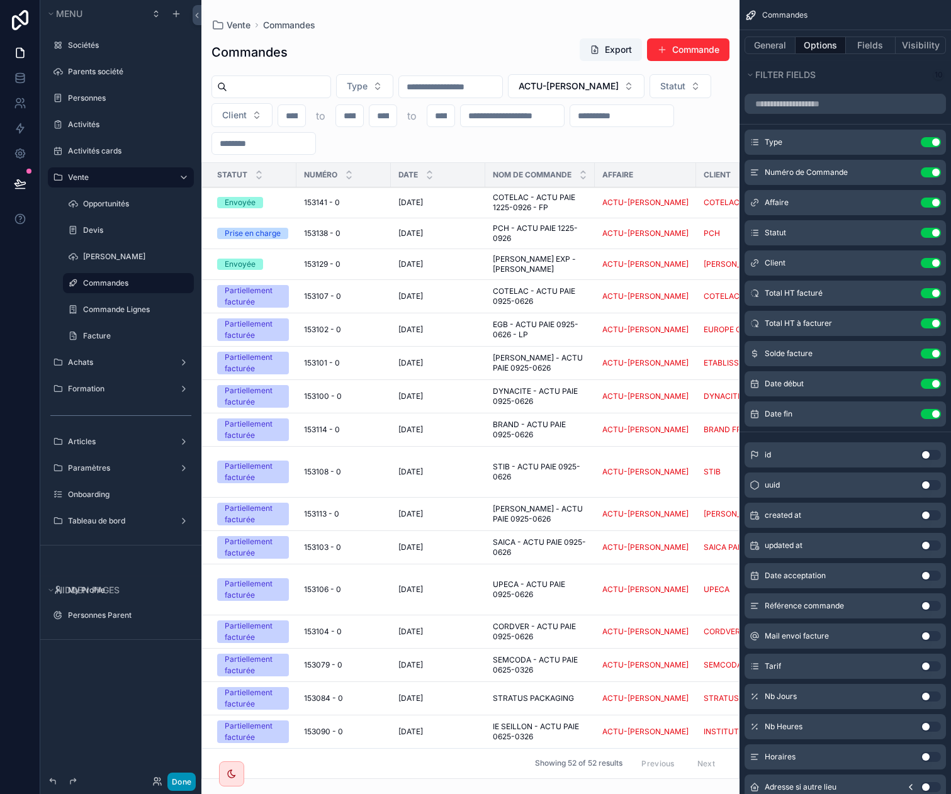
click at [178, 784] on button "Done" at bounding box center [181, 782] width 28 height 18
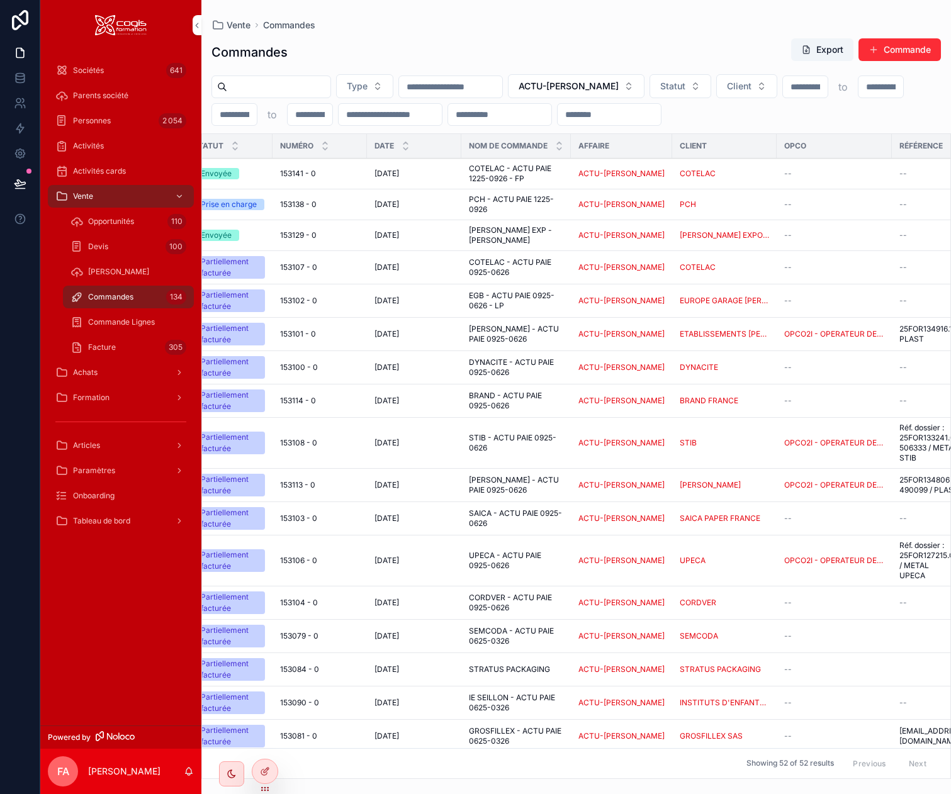
scroll to position [0, 25]
click at [264, 770] on icon at bounding box center [265, 771] width 10 height 10
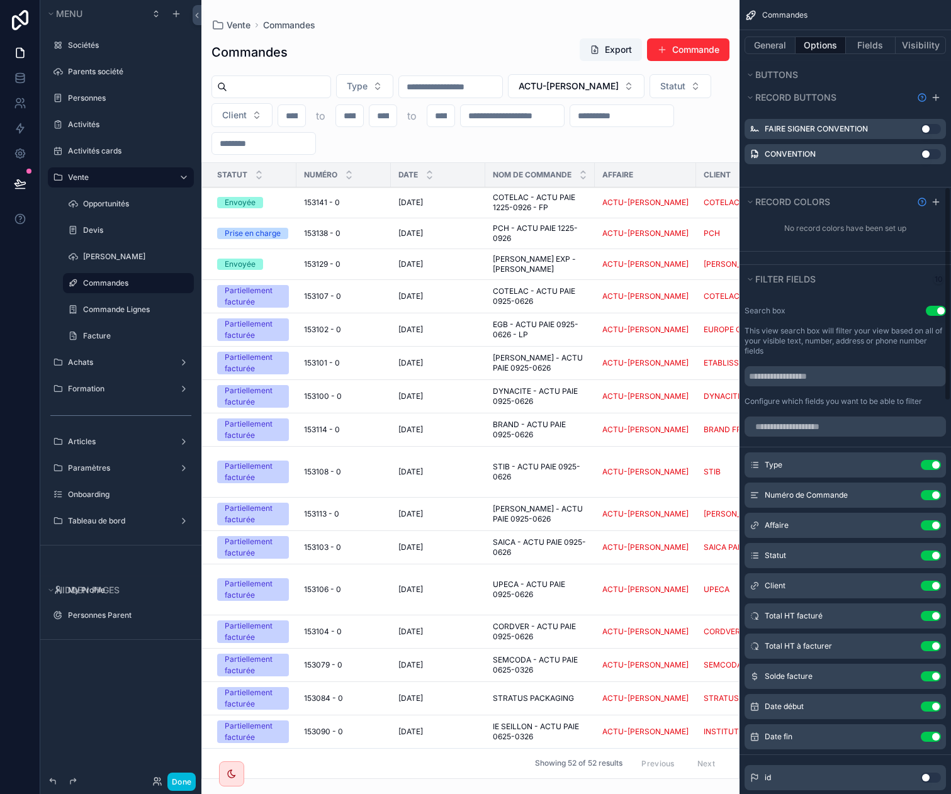
scroll to position [692, 0]
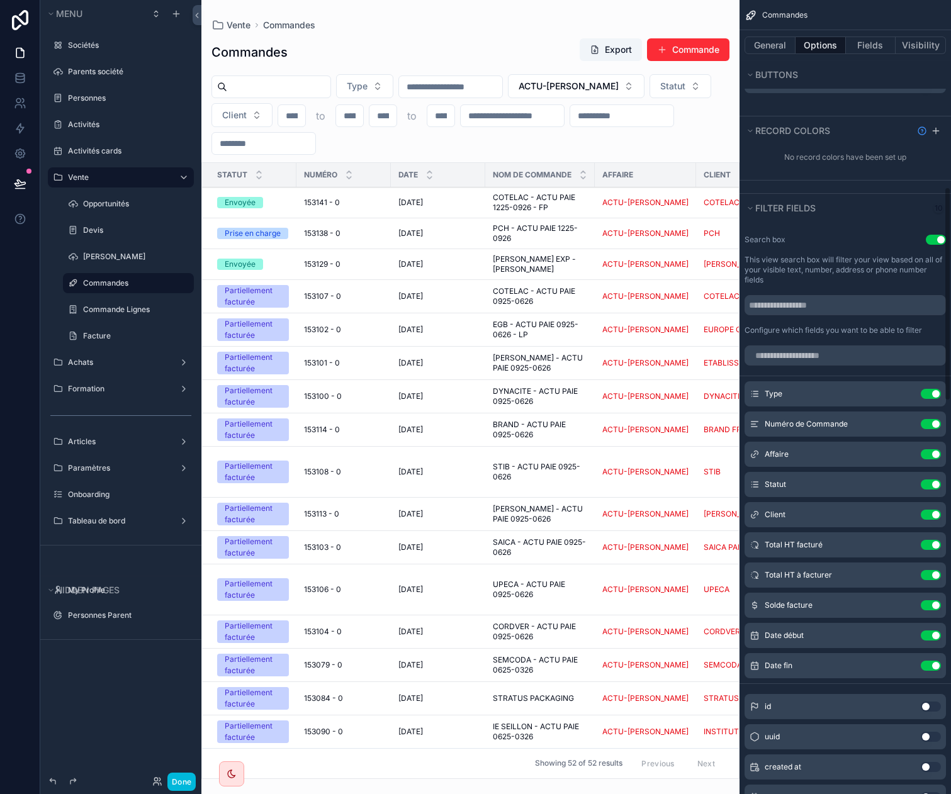
click at [0, 0] on icon "scrollable content" at bounding box center [0, 0] width 0 height 0
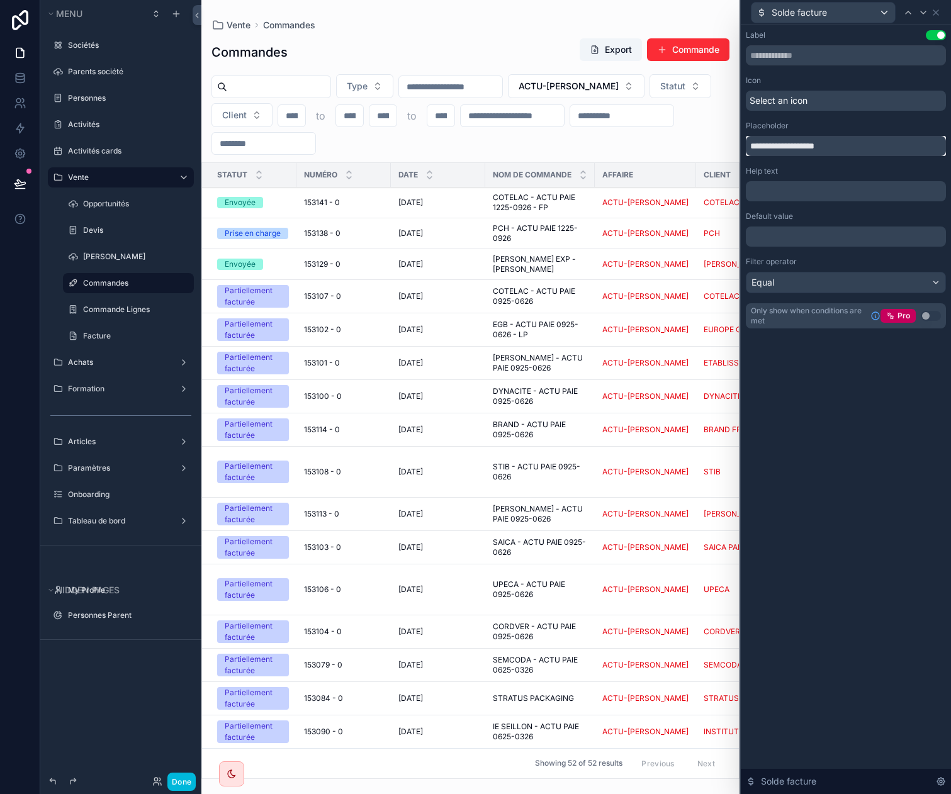
drag, startPoint x: 773, startPoint y: 143, endPoint x: 738, endPoint y: 149, distance: 35.6
click at [738, 149] on div "**********" at bounding box center [475, 397] width 951 height 794
type input "**********"
click at [939, 9] on icon at bounding box center [936, 13] width 10 height 10
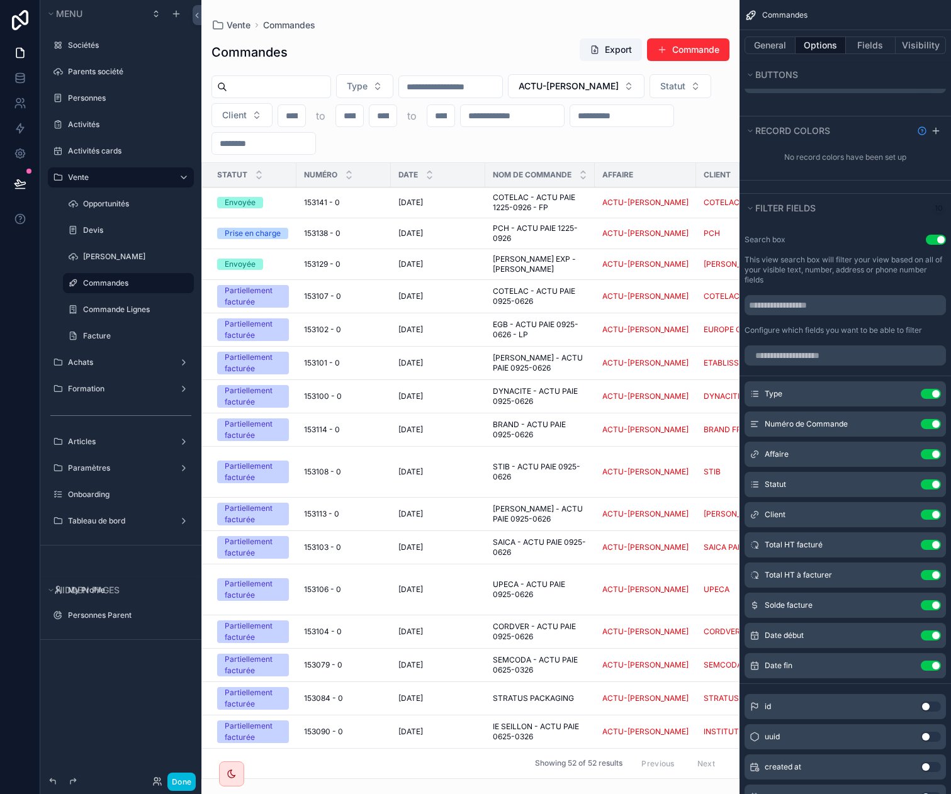
click at [182, 781] on button "Done" at bounding box center [181, 782] width 28 height 18
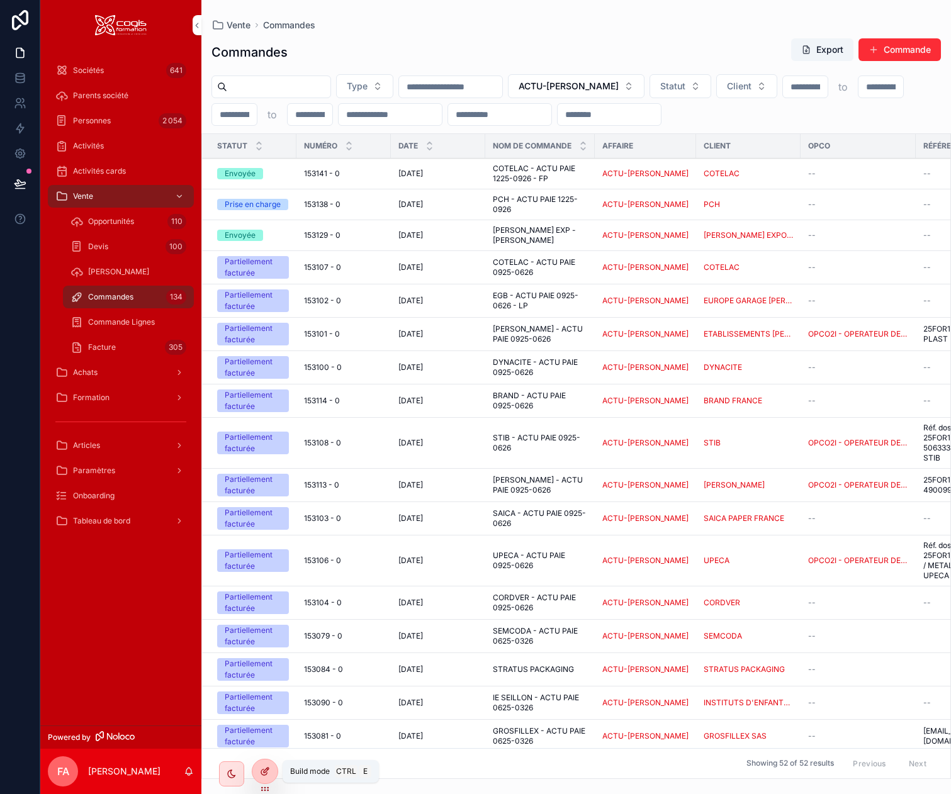
click at [262, 773] on icon at bounding box center [265, 771] width 10 height 10
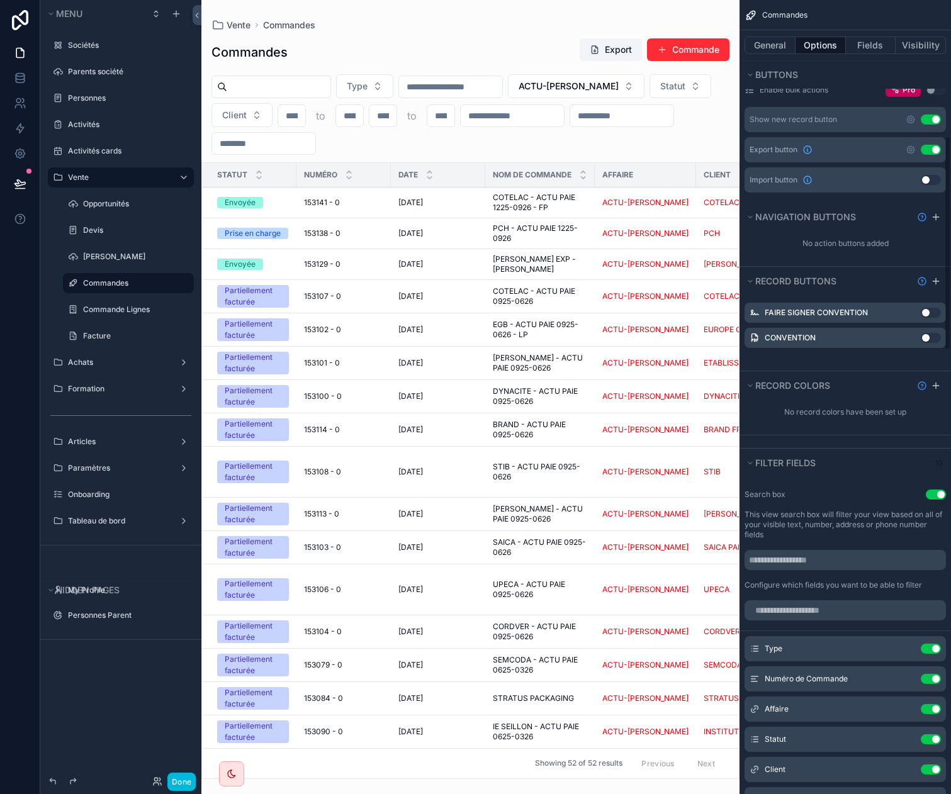
scroll to position [503, 0]
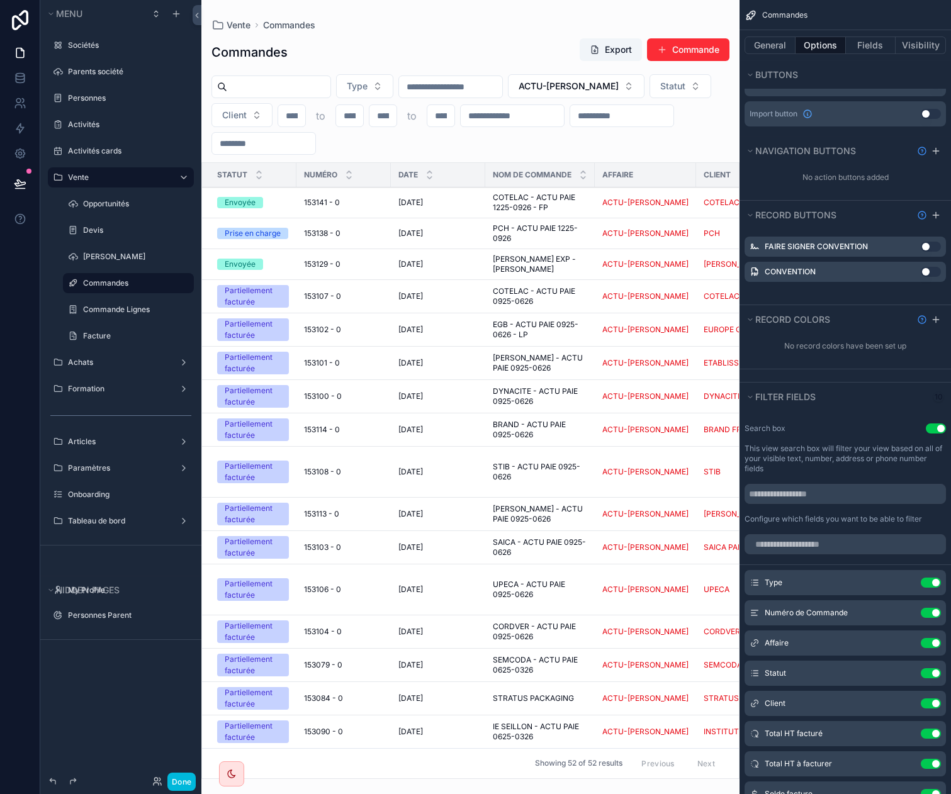
click at [0, 0] on icon "scrollable content" at bounding box center [0, 0] width 0 height 0
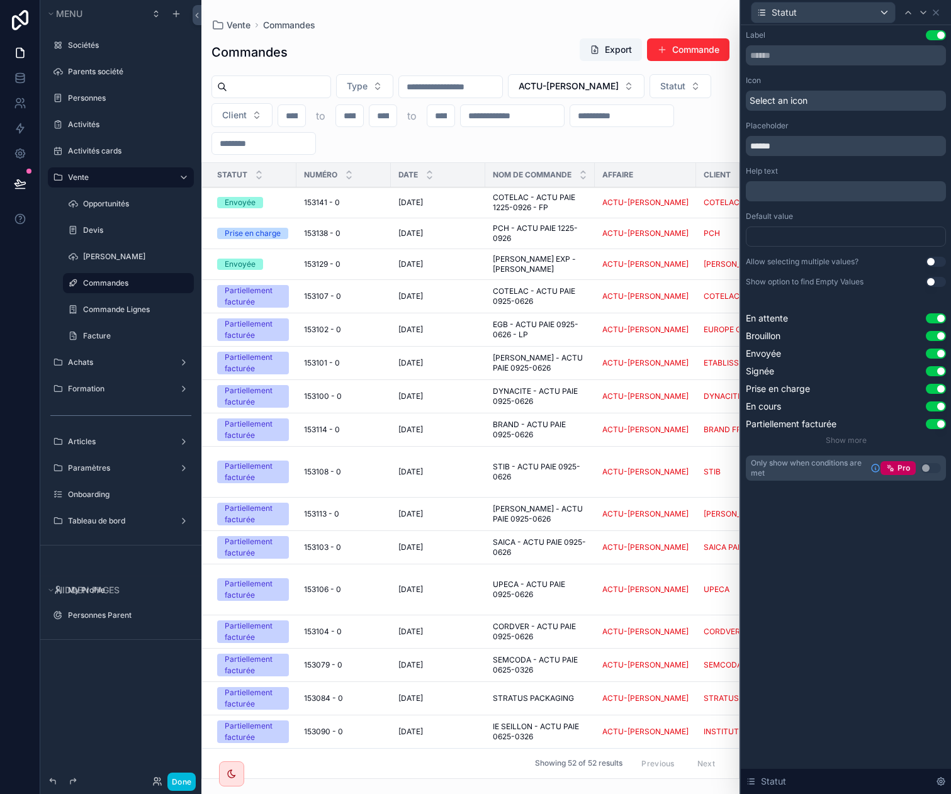
click at [931, 260] on button "Use setting" at bounding box center [936, 262] width 20 height 10
click at [936, 9] on icon at bounding box center [936, 13] width 10 height 10
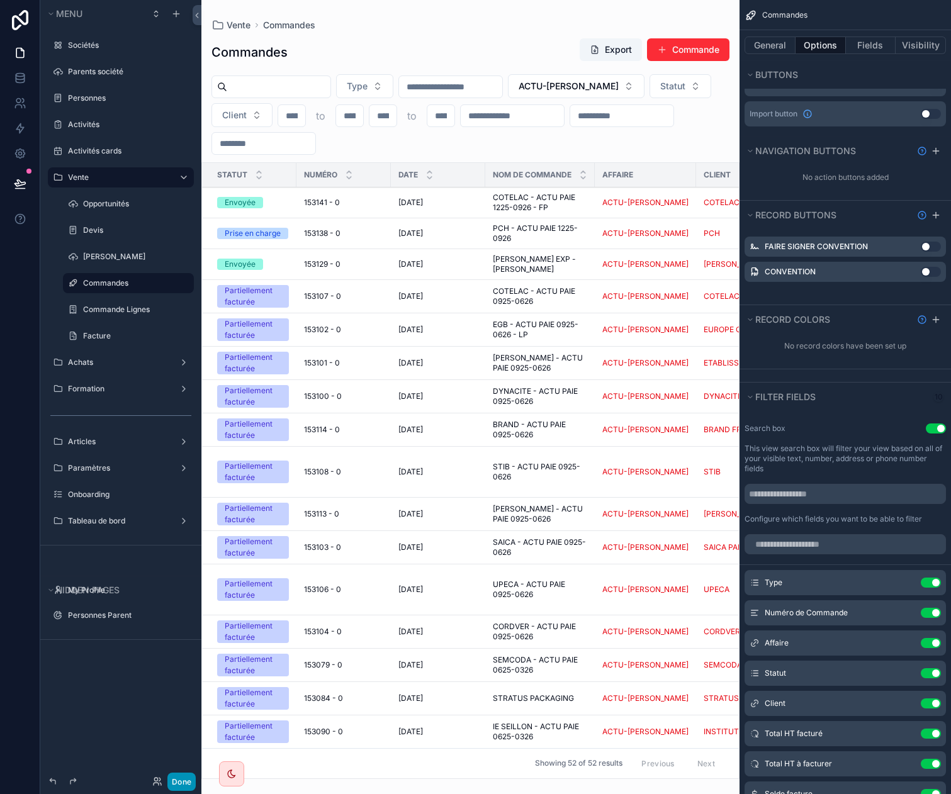
click at [178, 778] on button "Done" at bounding box center [181, 782] width 28 height 18
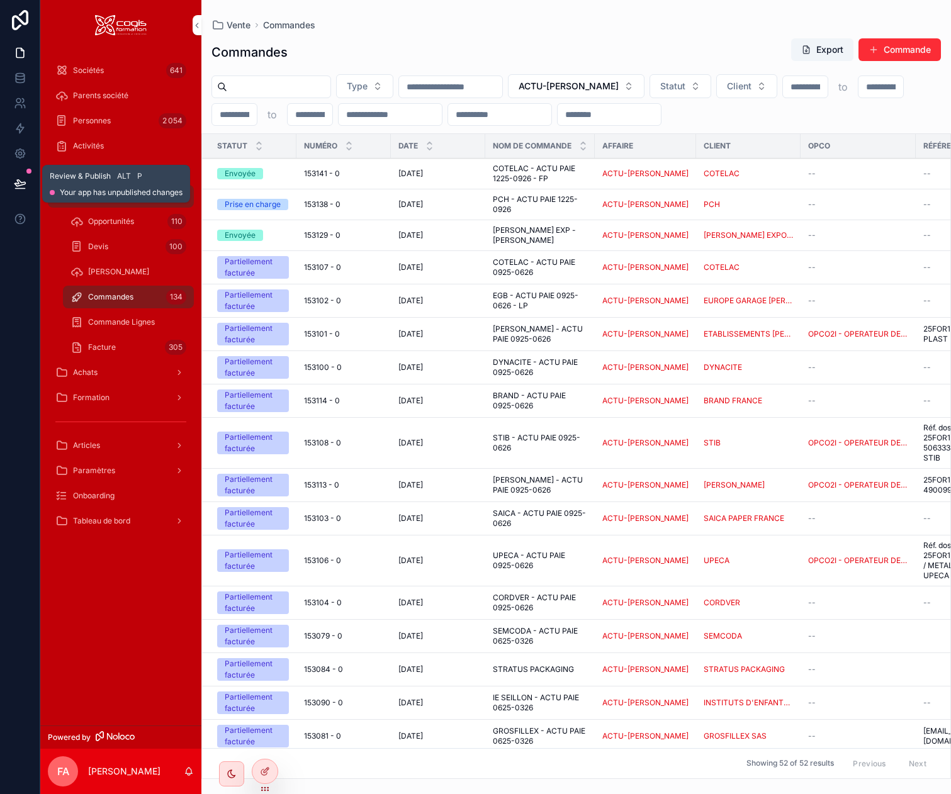
click at [18, 176] on button at bounding box center [20, 183] width 28 height 35
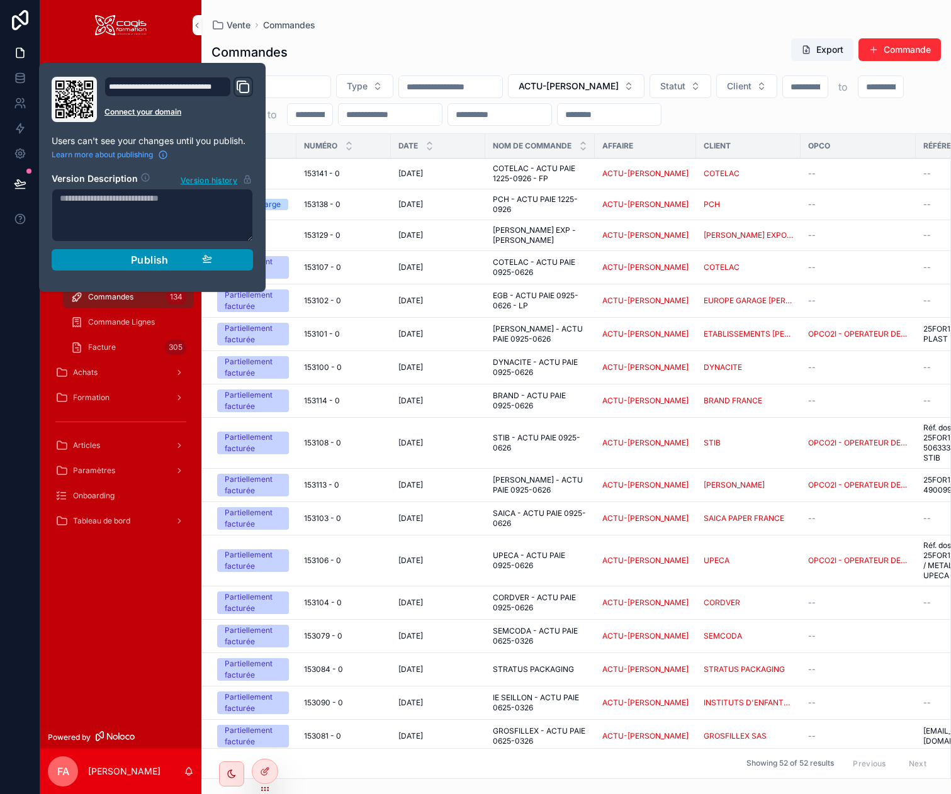
click at [139, 257] on span "Publish" at bounding box center [150, 260] width 38 height 13
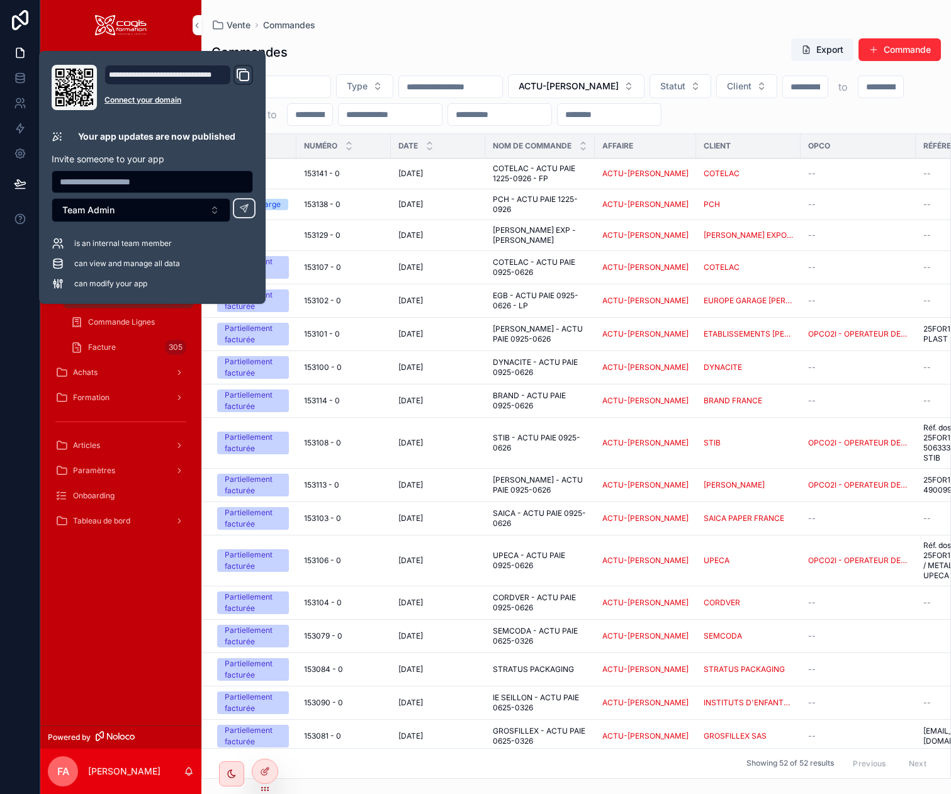
click at [635, 23] on div "Vente Commandes" at bounding box center [575, 25] width 729 height 10
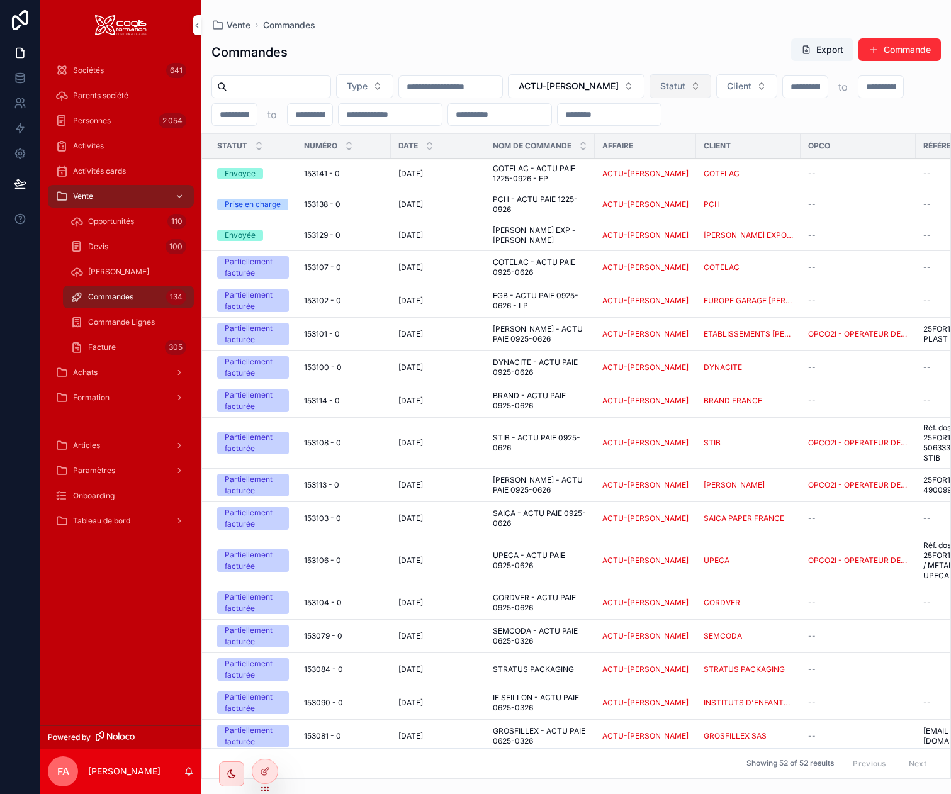
click at [679, 86] on span "Statut" at bounding box center [672, 86] width 25 height 13
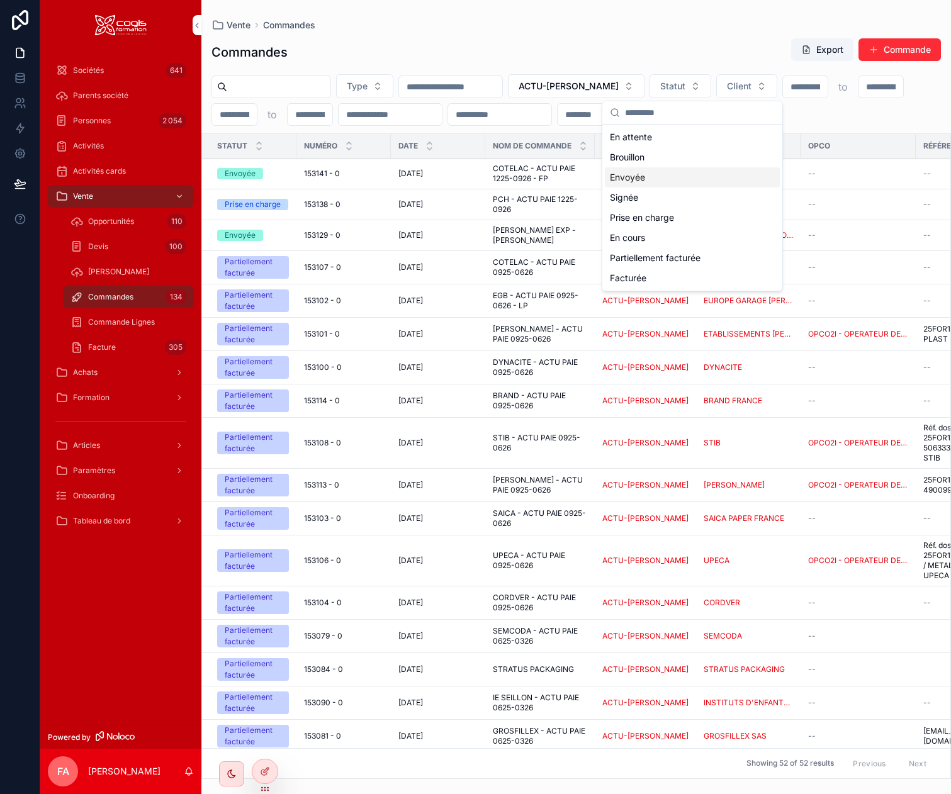
click at [654, 177] on div "Envoyée" at bounding box center [692, 177] width 175 height 20
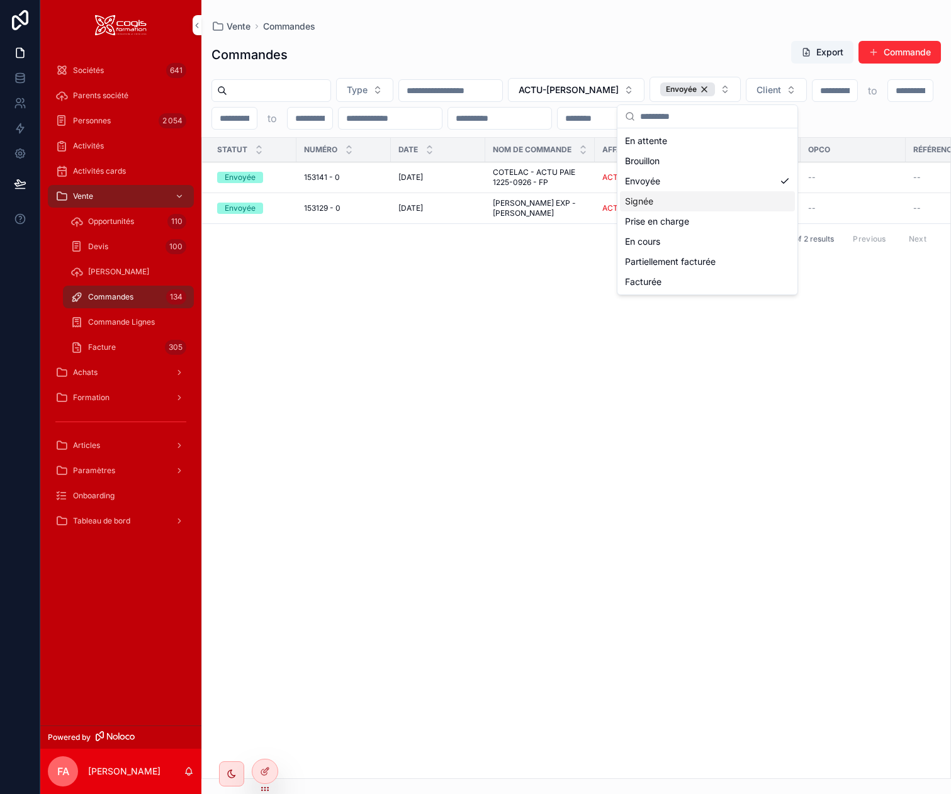
click at [672, 199] on div "Signée" at bounding box center [707, 201] width 175 height 20
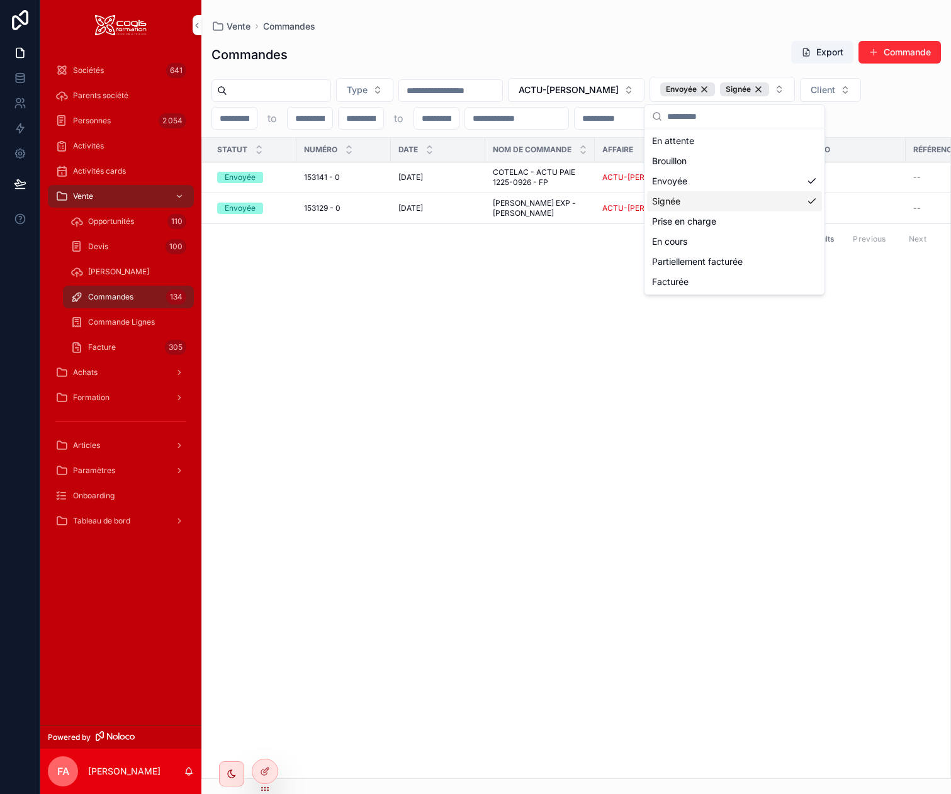
click at [773, 205] on div "Signée" at bounding box center [734, 201] width 175 height 20
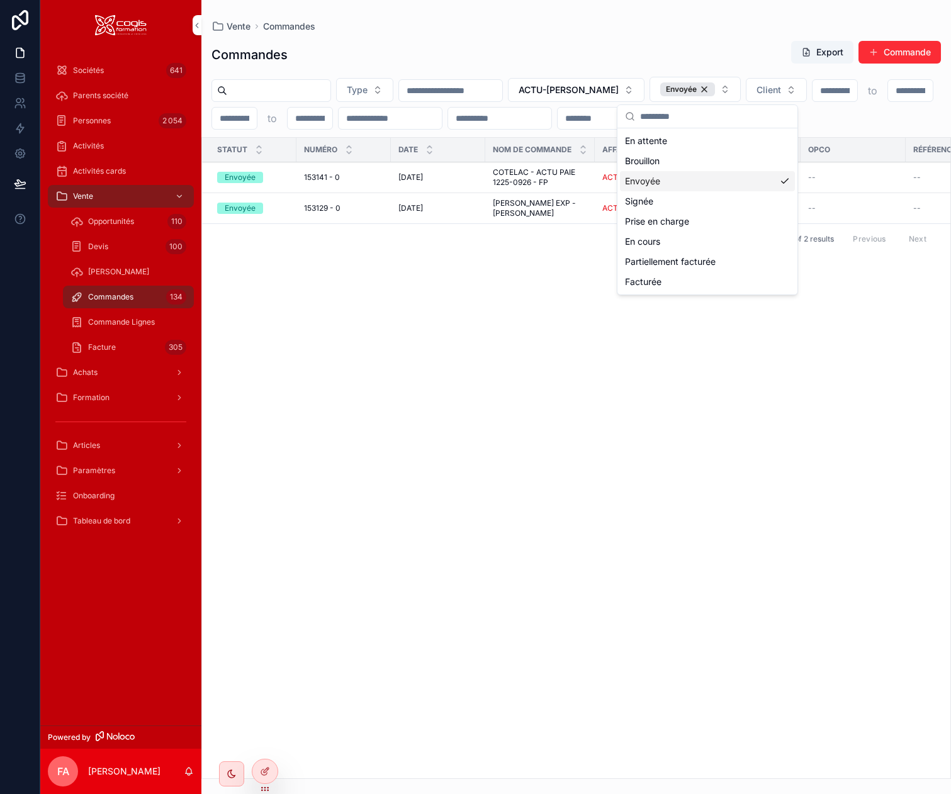
click at [777, 183] on div "Envoyée" at bounding box center [707, 181] width 175 height 20
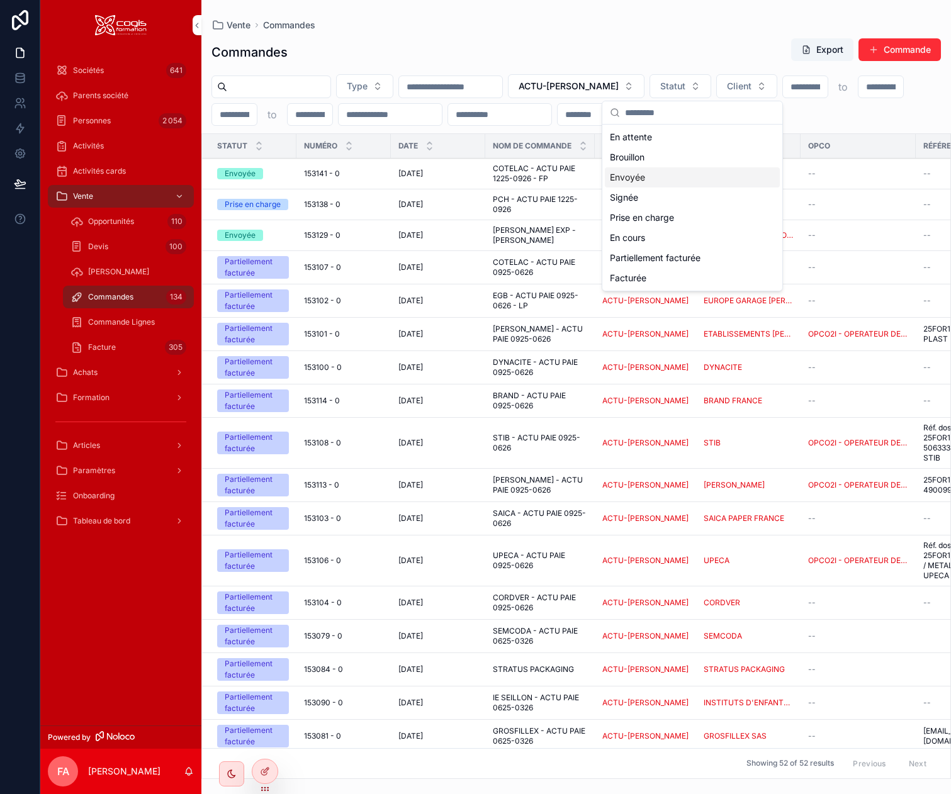
click at [673, 45] on div "Commandes Export Commande" at bounding box center [575, 52] width 729 height 29
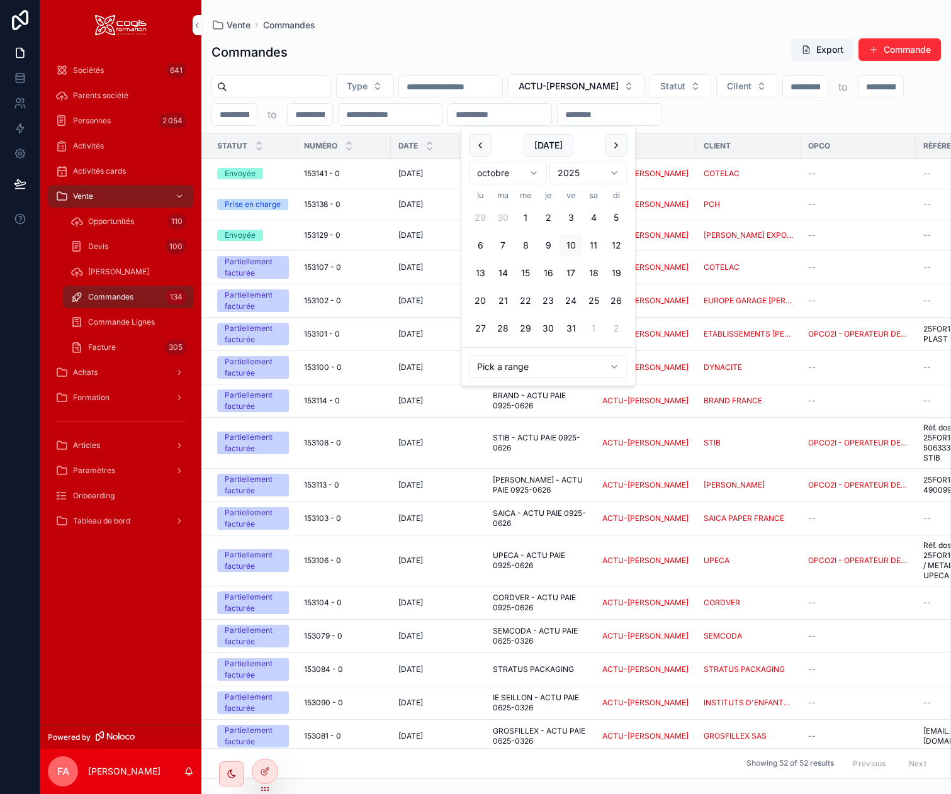
click at [533, 114] on input "scrollable content" at bounding box center [499, 115] width 103 height 18
click at [525, 225] on button "1" at bounding box center [525, 217] width 23 height 23
type input "**********"
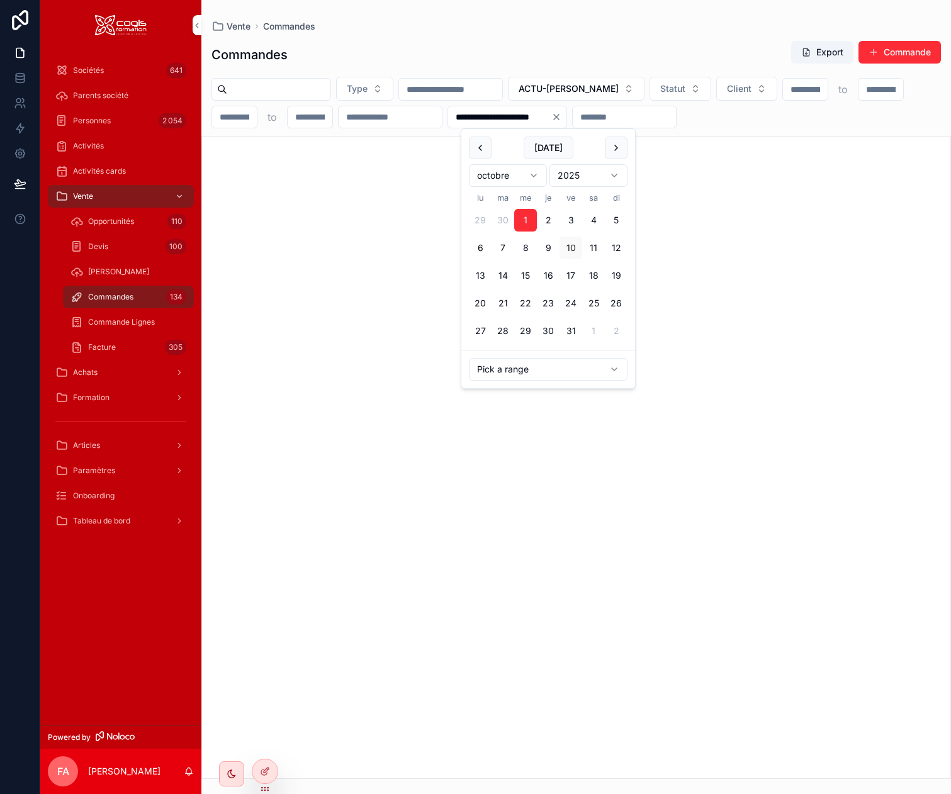
click at [561, 113] on icon "Clear" at bounding box center [556, 117] width 10 height 10
